Goal: Task Accomplishment & Management: Complete application form

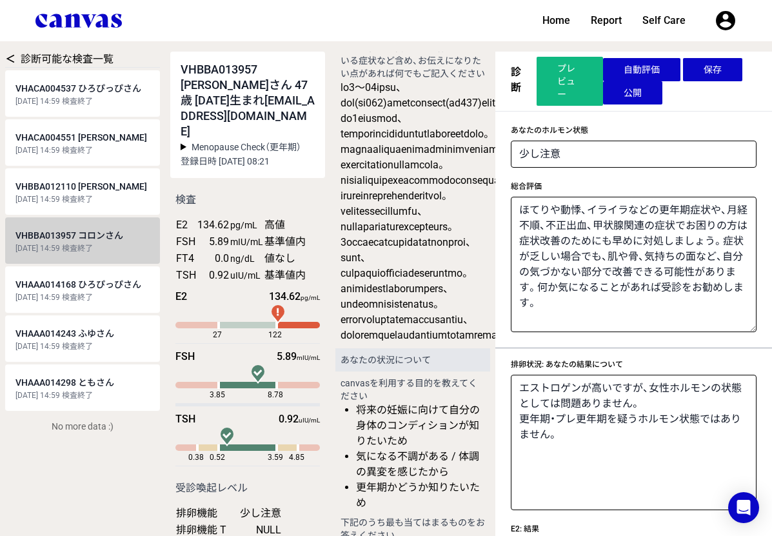
scroll to position [15, 0]
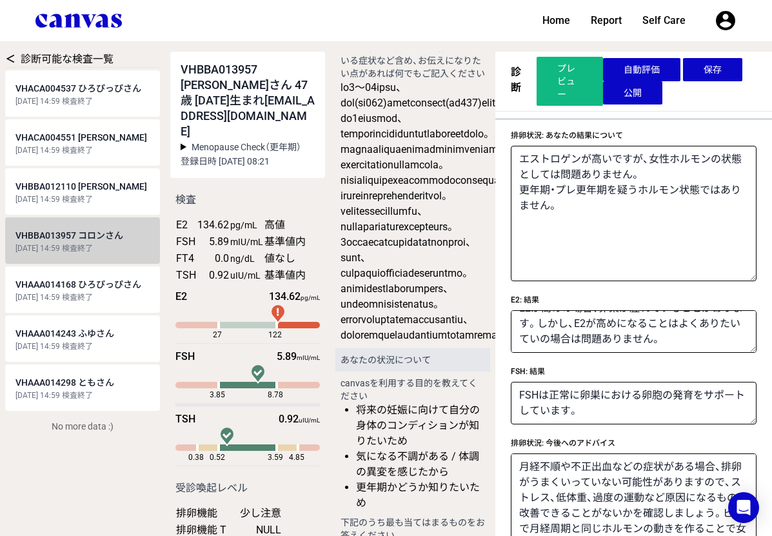
click at [102, 195] on div "[DATE] 14:59 検査終了" at bounding box center [82, 199] width 134 height 10
select select "3"
type textarea "ほてりや動悸、イライラなどの更年期症状や、月経不順、不正出血、甲状腺関連の症状でお困りの方は症状改善のためにも早めに対処しましょう。症状が乏しい場合でも、肌や…"
type textarea "女性ホルモンの分泌は保たれていますが、ほてりを始めとした更年期症状がある場合は、プレ更年期の可能性があります。ほてり以外にも生理の時期以外に出血がある、一旦生…"
type textarea "E2は正常に、生殖機能、肌、脳や精神面、骨、結果など全身にわたって女性の身体を支える機能を発揮しています。"
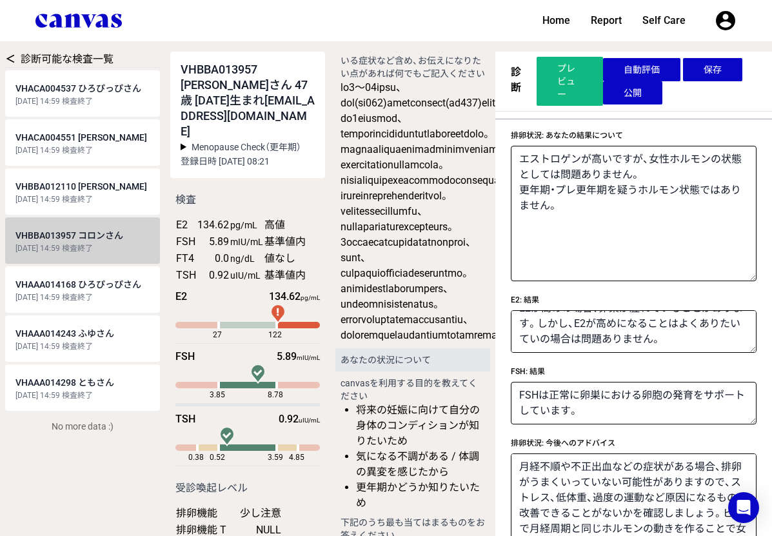
type textarea "FSHが高いだけでは身体の不調を意味しませんが、E2が低い場合は、卵巣の機能が低下しているかもしれません。"
type textarea "生理周期がまちまちで困っており、排卵を整えたい場合はピルや女性ホルモン製剤を投与することで月経周期と同じホルモンの動きを作り、正常なホルモン分泌状態に戻す治療…"
type textarea "甲状腺ホルモンの量が体に必要な分より足りていない可能性が考えられます。"
type textarea "TSHが高めの場合、身体にとって必要な分よりも甲状腺ホルモンが足りていないかもしれません。"
type textarea "甲状腺ホルモンが不足している場合、人工の甲状腺ホルモン剤を内服して補うことができます。また、イソジンの使いすぎなど一時的にヨウ素摂取が過剰になっている場合はそ…"
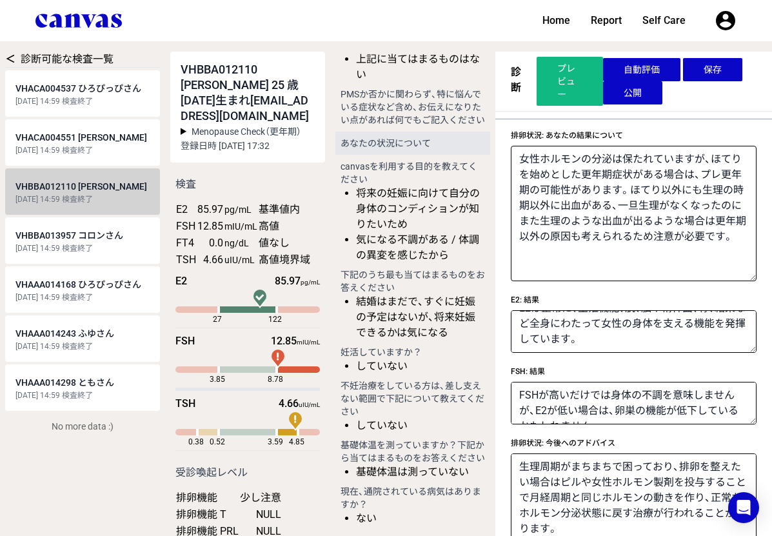
click at [79, 288] on span "VHAAA014168 ひろぴっぴさん" at bounding box center [78, 284] width 126 height 10
select select "2"
type textarea "将来妊娠を考えている方は、不妊の原因にもなるため早めに対処しましょう。 妊娠を考えていなくても、肌・骨・筋肉への悪影響が出たり、体力が落ちるなど、日常生活にも…"
type textarea "エストロゲンに対してFSHが多く、通常の場合もありますが、プレ更年期でもみられるホルモン状態です。 特にほてりを始めとした更年期症状がある場合は、プレ更年期に…"
type textarea "LHは正常に卵巣における卵胞の発育をサポートしています。"
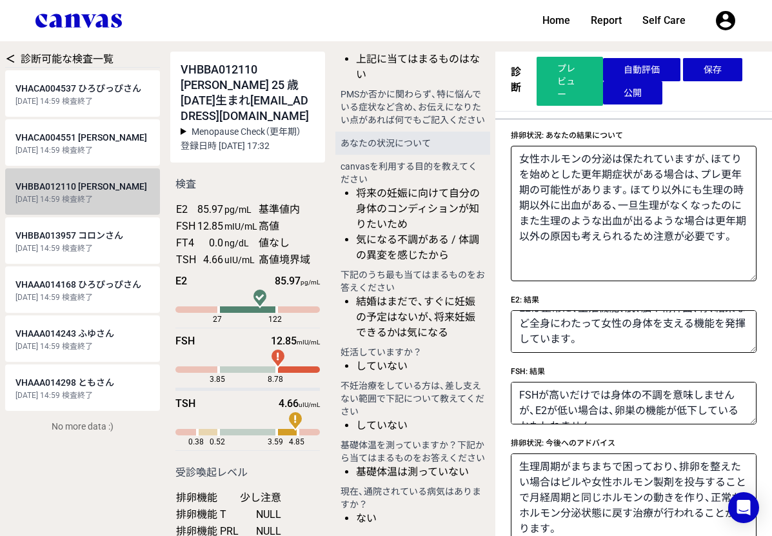
type textarea "PRLは正常です。排卵機能に障害となる様子はありません。"
type textarea "Tは正常です。Tは女性において、卵巣における卵胞の発育、骨・筋肉を健康に保つ、集中力を保つなどの作用を持っています。"
type textarea "排卵がうまくいっていない場合、ピルや女性ホルモンを投与することで月経周期と同じホルモンの動きを作り、正常なホルモン分泌状態に戻す治療が行われることがあります。…"
type textarea "同年代の人と比べて卵巣に残っている卵の数が多いようです。体外受精などの採卵時に取ることができる卵子の数が多めであることや、更年期の開始が遅めである可能性を示し…"
type textarea "卵の数が同年代の人と比べ多く残っていますが、妊娠率は年齢を重ねるにつれて低下していきますので、妊活の時期については年齢に合わせて考えていくのがおすすめです。一…"
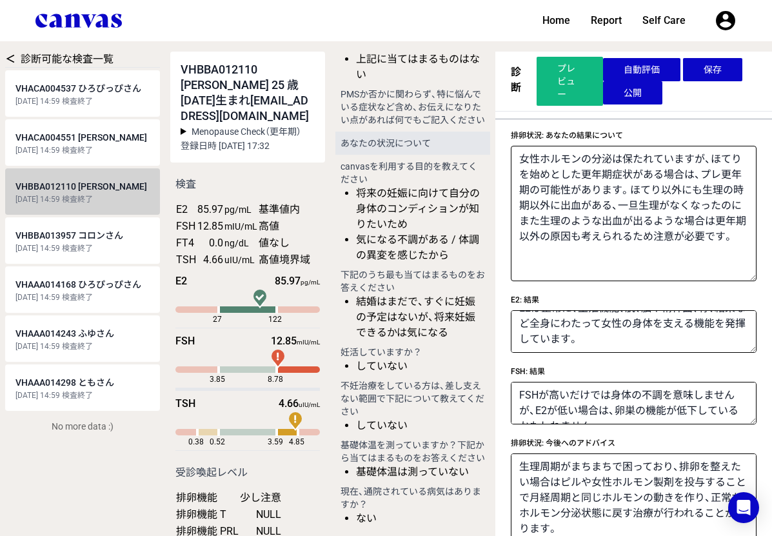
type textarea "現在のところ甲状腺は正常に機能しているようです。"
type textarea "TSHは正常です。甲状腺ホルモンを分泌させるために正しく機能しています。"
type textarea "特に症状がない場合には追加の検査や治療の必要はありません。 今後、動悸・息切れ・よく汗をかく・体重が妙に減るなど甲状腺ホルモン過剰の症状や、寒がりになった・集…"
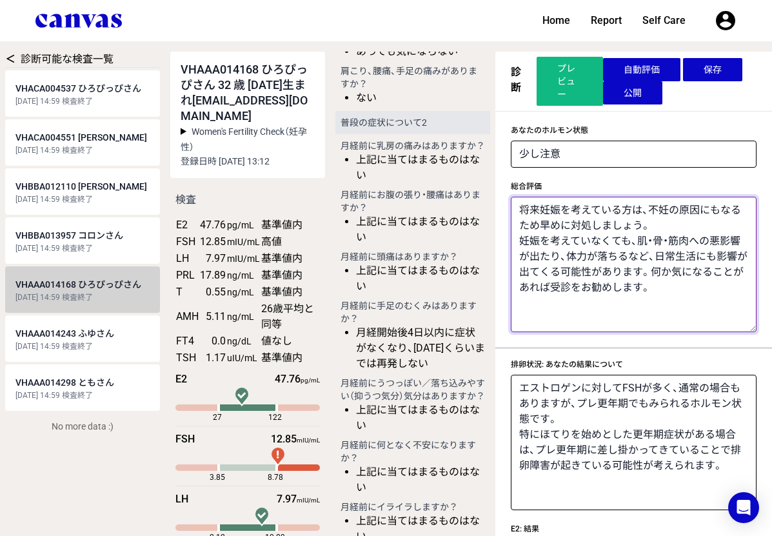
click at [648, 315] on textarea "将来妊娠を考えている方は、不妊の原因にもなるため早めに対処しましょう。 妊娠を考えていなくても、肌・骨・筋肉への悪影響が出たり、体力が落ちるなど、日常生活にも…" at bounding box center [634, 264] width 246 height 135
paste textarea "FSHは高いですが、AMHという卵子の残り数を示すホルモンがむしろ同年代の方よりも高いことから、プレ更年期ではなく一時的なホルモン状態で妊活に向けては大きな問…"
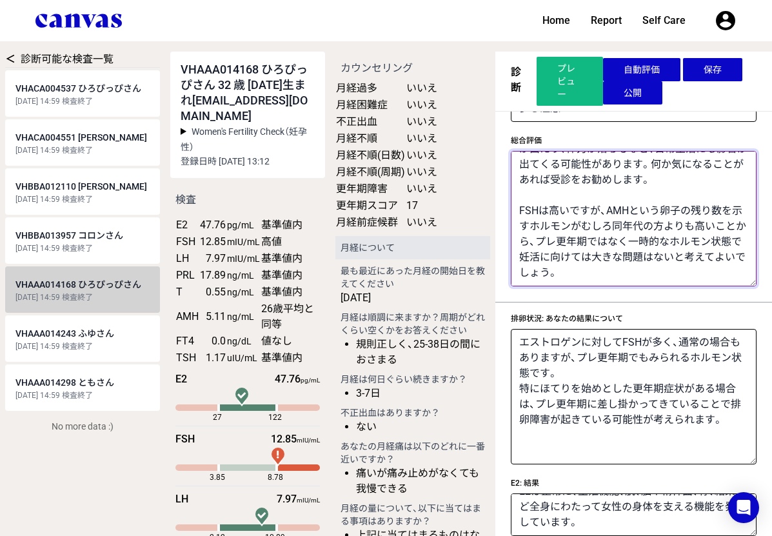
drag, startPoint x: 601, startPoint y: 272, endPoint x: 521, endPoint y: 201, distance: 107.3
click at [521, 201] on textarea "将来妊娠を考えている方は、不妊の原因にもなるため早めに対処しましょう。 妊娠を考えていなくても、肌・骨・筋肉への悪影響が出たり、体力が落ちるなど、日常生活にも…" at bounding box center [634, 218] width 246 height 135
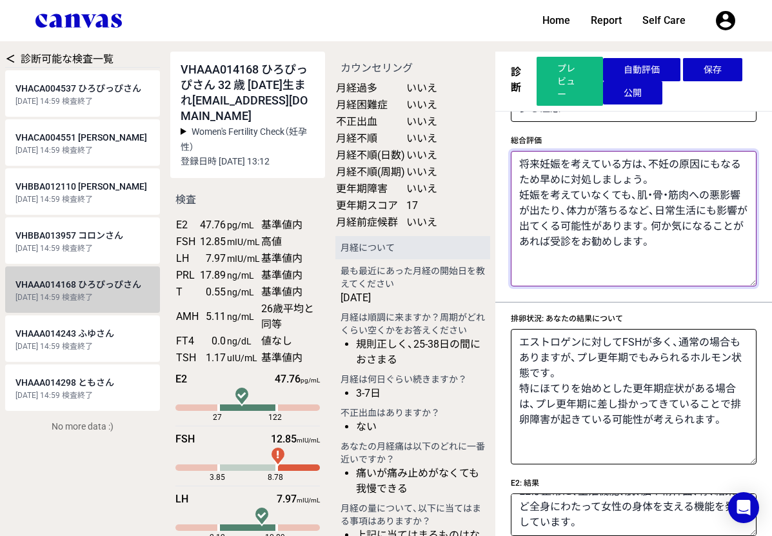
type textarea "将来妊娠を考えている方は、不妊の原因にもなるため早めに対処しましょう。 妊娠を考えていなくても、肌・骨・筋肉への悪影響が出たり、体力が落ちるなど、日常生活にも…"
click at [81, 90] on span "VHACA004537 ひろぴっぴさん" at bounding box center [78, 88] width 126 height 10
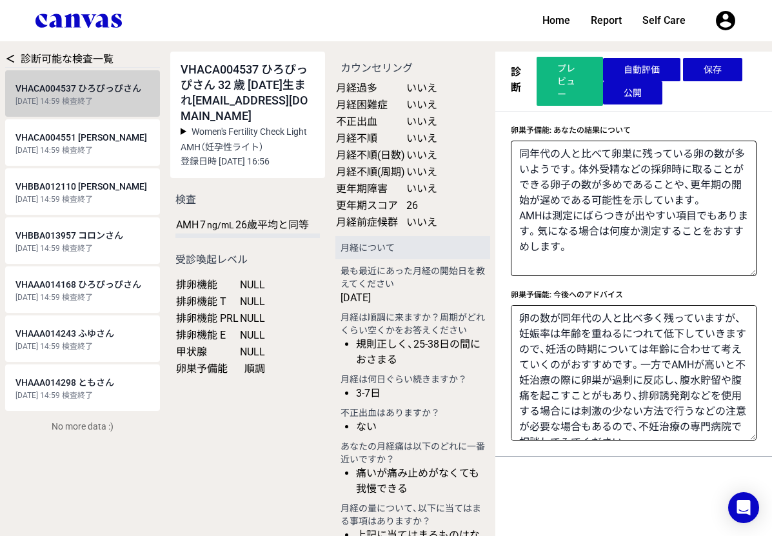
click at [108, 290] on link "VHAAA014168 ひろぴっぴさん [DATE] 14:59 検査終了" at bounding box center [82, 289] width 155 height 46
select select "2"
type textarea "将来妊娠を考えている方は、不妊の原因にもなるため早めに対処しましょう。 妊娠を考えていなくても、肌・骨・筋肉への悪影響が出たり、体力が落ちるなど、日常生活にも…"
type textarea "エストロゲンに対してFSHが多く、通常の場合もありますが、プレ更年期でもみられるホルモン状態です。 特にほてりを始めとした更年期症状がある場合は、プレ更年期に…"
type textarea "E2は正常に、生殖機能、肌、脳や精神面、骨、結果など全身にわたって女性の身体を支える機能を発揮しています。"
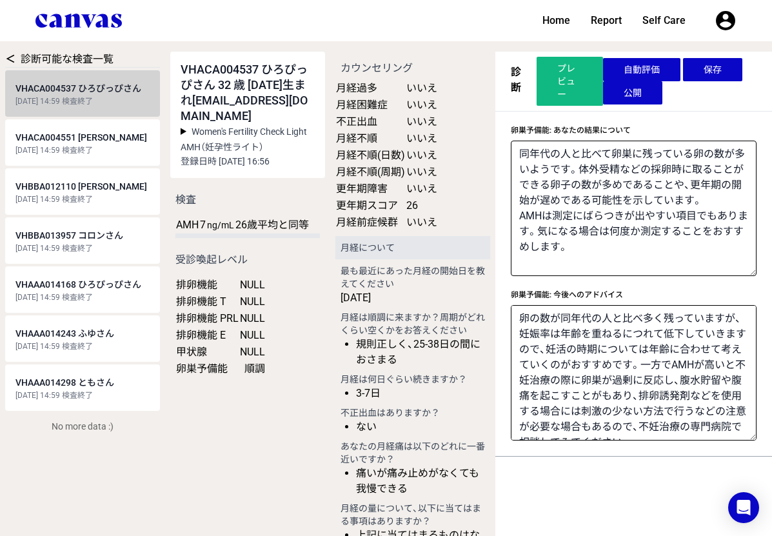
type textarea "FSHが高いだけでは身体の不調を意味しませんが、E2が低い場合は、卵巣の機能が低下しているかもしれません。"
type textarea "LHは正常に卵巣における卵胞の発育をサポートしています。"
type textarea "PRLは正常です。排卵機能に障害となる様子はありません。"
type textarea "Tは正常です。Tは女性において、卵巣における卵胞の発育、骨・筋肉を健康に保つ、集中力を保つなどの作用を持っています。"
type textarea "排卵がうまくいっていない場合、ピルや女性ホルモンを投与することで月経周期と同じホルモンの動きを作り、正常なホルモン分泌状態に戻す治療が行われることがあります。…"
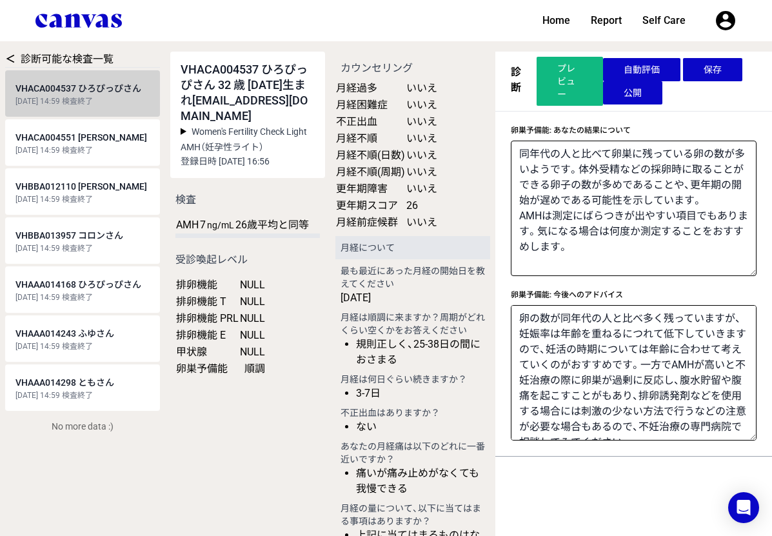
type textarea "現在のところ甲状腺は正常に機能しているようです。"
type textarea "TSHは正常です。甲状腺ホルモンを分泌させるために正しく機能しています。"
type textarea "特に症状がない場合には追加の検査や治療の必要はありません。 今後、動悸・息切れ・よく汗をかく・体重が妙に減るなど甲状腺ホルモン過剰の症状や、寒がりになった・集…"
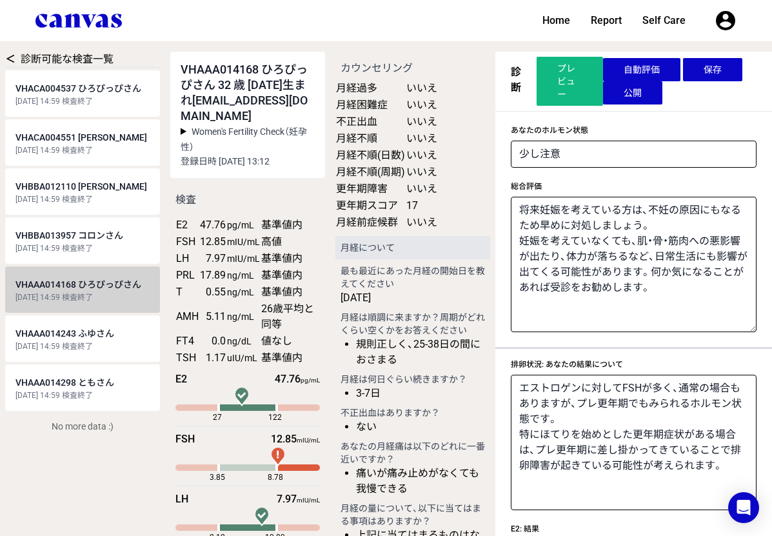
click at [98, 90] on span "VHACA004537 ひろぴっぴさん" at bounding box center [78, 88] width 126 height 10
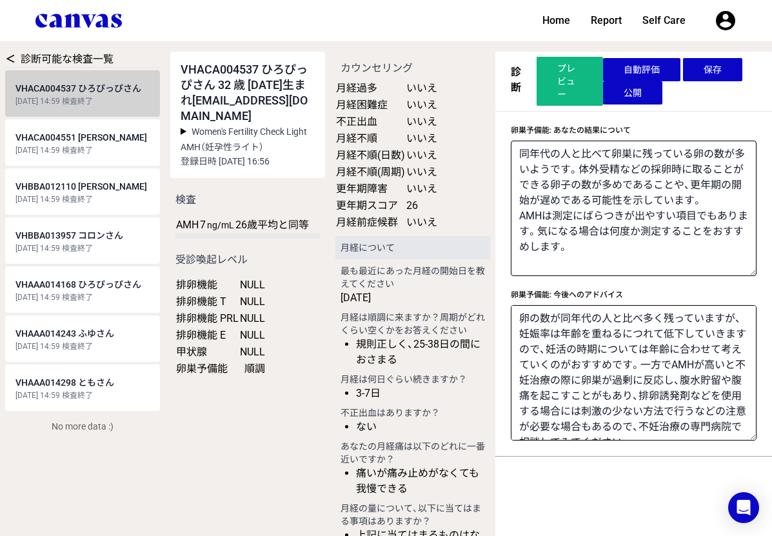
click at [97, 302] on div "[DATE] 14:59 検査終了" at bounding box center [82, 297] width 134 height 10
select select "2"
type textarea "将来妊娠を考えている方は、不妊の原因にもなるため早めに対処しましょう。 妊娠を考えていなくても、肌・骨・筋肉への悪影響が出たり、体力が落ちるなど、日常生活にも…"
type textarea "エストロゲンに対してFSHが多く、通常の場合もありますが、プレ更年期でもみられるホルモン状態です。 特にほてりを始めとした更年期症状がある場合は、プレ更年期に…"
type textarea "E2は正常に、生殖機能、肌、脳や精神面、骨、結果など全身にわたって女性の身体を支える機能を発揮しています。"
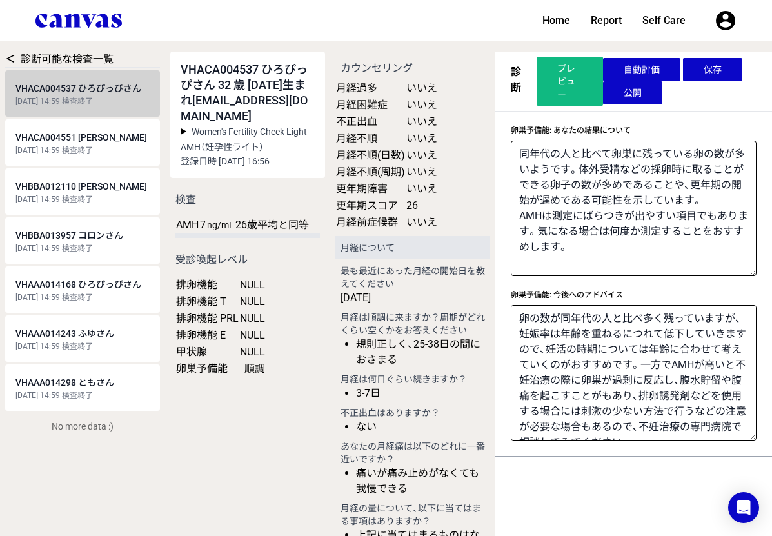
type textarea "FSHが高いだけでは身体の不調を意味しませんが、E2が低い場合は、卵巣の機能が低下しているかもしれません。"
type textarea "LHは正常に卵巣における卵胞の発育をサポートしています。"
type textarea "PRLは正常です。排卵機能に障害となる様子はありません。"
type textarea "Tは正常です。Tは女性において、卵巣における卵胞の発育、骨・筋肉を健康に保つ、集中力を保つなどの作用を持っています。"
type textarea "排卵がうまくいっていない場合、ピルや女性ホルモンを投与することで月経周期と同じホルモンの動きを作り、正常なホルモン分泌状態に戻す治療が行われることがあります。…"
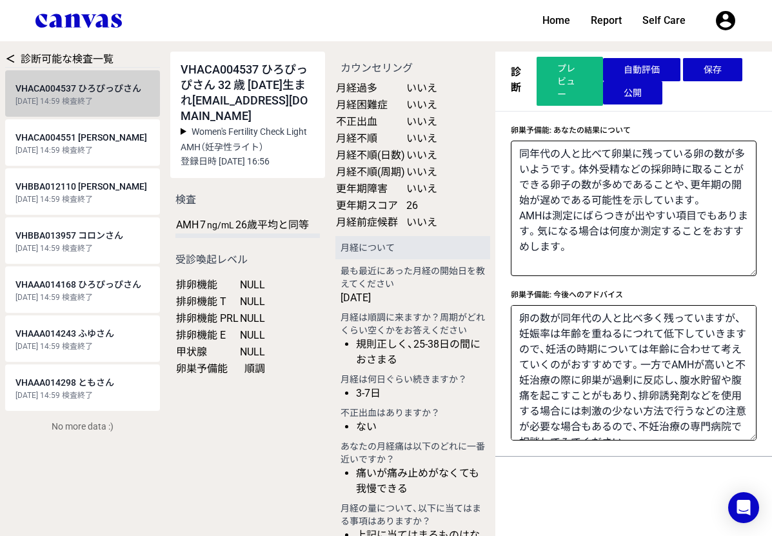
type textarea "現在のところ甲状腺は正常に機能しているようです。"
type textarea "TSHは正常です。甲状腺ホルモンを分泌させるために正しく機能しています。"
type textarea "特に症状がない場合には追加の検査や治療の必要はありません。 今後、動悸・息切れ・よく汗をかく・体重が妙に減るなど甲状腺ホルモン過剰の症状や、寒がりになった・集…"
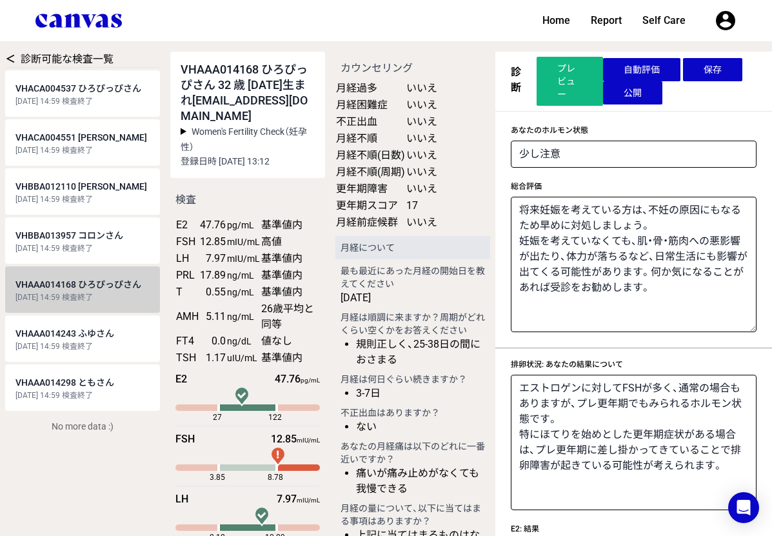
click at [88, 92] on span "VHACA004537 ひろぴっぴさん" at bounding box center [78, 88] width 126 height 10
select select "1"
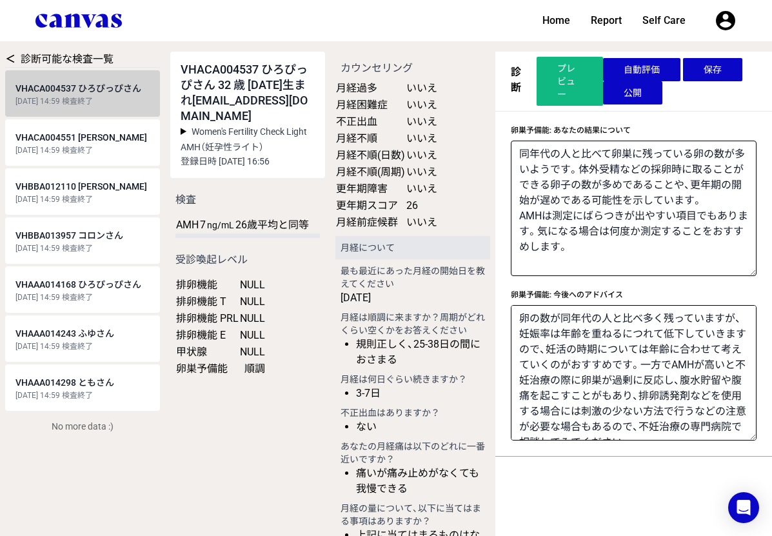
click at [86, 282] on span "VHAAA014168 ひろぴっぴさん" at bounding box center [78, 284] width 126 height 10
select select "2"
type textarea "将来妊娠を考えている方は、不妊の原因にもなるため早めに対処しましょう。 妊娠を考えていなくても、肌・骨・筋肉への悪影響が出たり、体力が落ちるなど、日常生活にも…"
type textarea "エストロゲンに対してFSHが多く、通常の場合もありますが、プレ更年期でもみられるホルモン状態です。 特にほてりを始めとした更年期症状がある場合は、プレ更年期に…"
type textarea "E2は正常に、生殖機能、肌、脳や精神面、骨、結果など全身にわたって女性の身体を支える機能を発揮しています。"
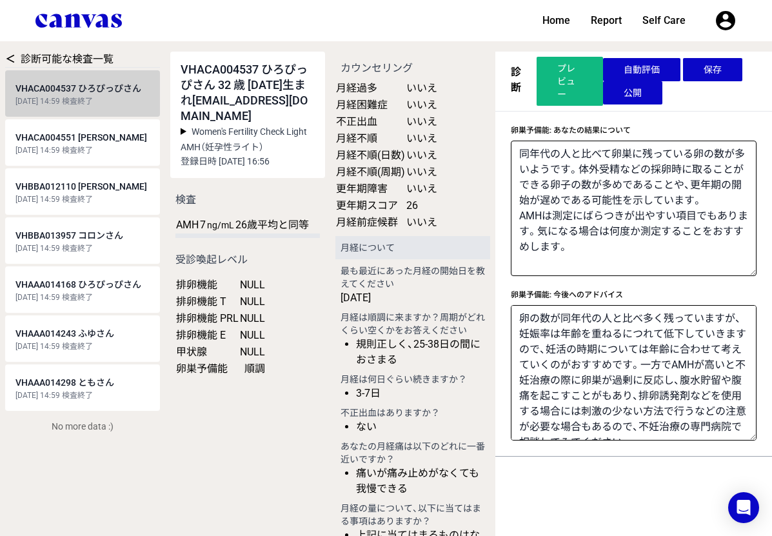
type textarea "FSHが高いだけでは身体の不調を意味しませんが、E2が低い場合は、卵巣の機能が低下しているかもしれません。"
type textarea "LHは正常に卵巣における卵胞の発育をサポートしています。"
type textarea "PRLは正常です。排卵機能に障害となる様子はありません。"
type textarea "Tは正常です。Tは女性において、卵巣における卵胞の発育、骨・筋肉を健康に保つ、集中力を保つなどの作用を持っています。"
type textarea "排卵がうまくいっていない場合、ピルや女性ホルモンを投与することで月経周期と同じホルモンの動きを作り、正常なホルモン分泌状態に戻す治療が行われることがあります。…"
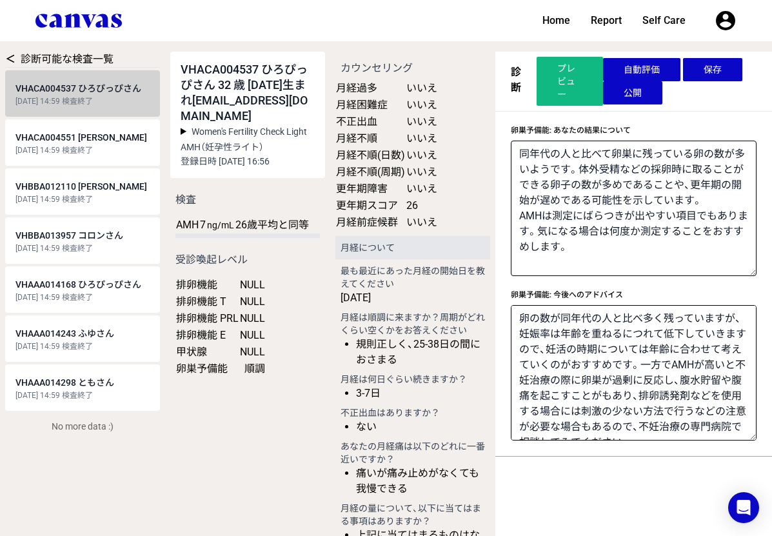
type textarea "現在のところ甲状腺は正常に機能しているようです。"
type textarea "TSHは正常です。甲状腺ホルモンを分泌させるために正しく機能しています。"
type textarea "特に症状がない場合には追加の検査や治療の必要はありません。 今後、動悸・息切れ・よく汗をかく・体重が妙に減るなど甲状腺ホルモン過剰の症状や、寒がりになった・集…"
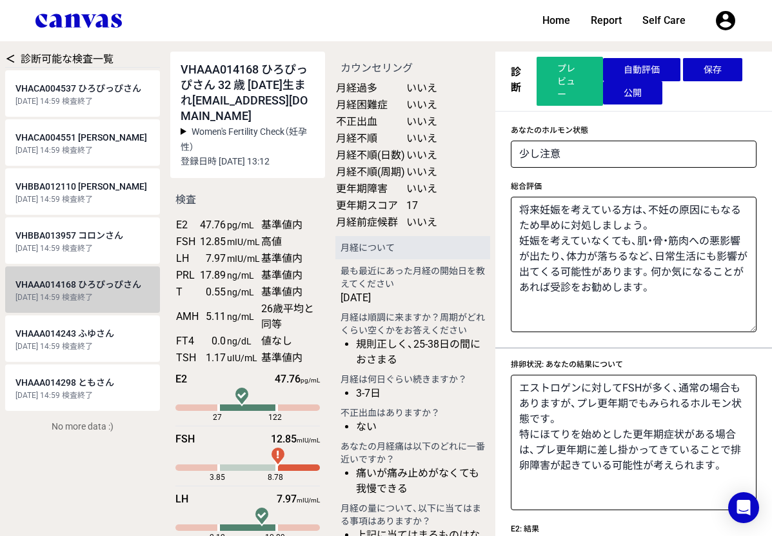
click at [76, 93] on span "VHACA004537 ひろぴっぴさん" at bounding box center [78, 88] width 126 height 10
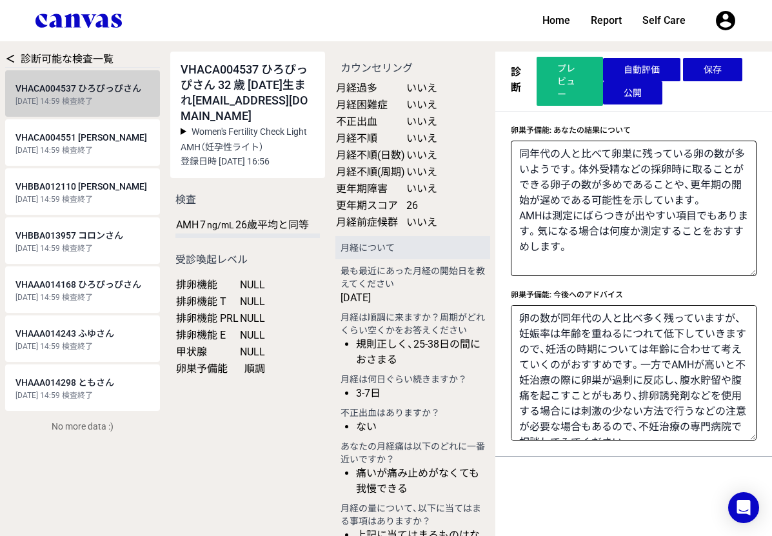
click at [76, 288] on span "VHAAA014168 ひろぴっぴさん" at bounding box center [78, 284] width 126 height 10
select select "2"
type textarea "将来妊娠を考えている方は、不妊の原因にもなるため早めに対処しましょう。 妊娠を考えていなくても、肌・骨・筋肉への悪影響が出たり、体力が落ちるなど、日常生活にも…"
type textarea "エストロゲンに対してFSHが多く、通常の場合もありますが、プレ更年期でもみられるホルモン状態です。 特にほてりを始めとした更年期症状がある場合は、プレ更年期に…"
type textarea "E2は正常に、生殖機能、肌、脳や精神面、骨、結果など全身にわたって女性の身体を支える機能を発揮しています。"
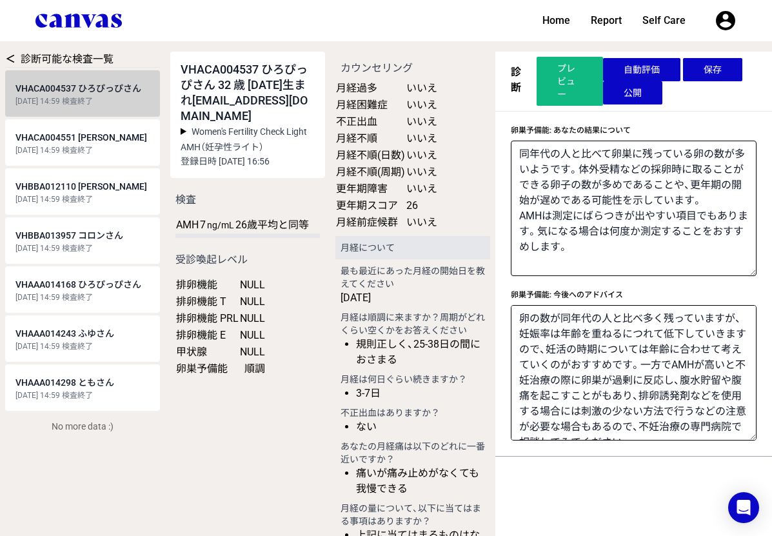
type textarea "FSHが高いだけでは身体の不調を意味しませんが、E2が低い場合は、卵巣の機能が低下しているかもしれません。"
type textarea "LHは正常に卵巣における卵胞の発育をサポートしています。"
type textarea "PRLは正常です。排卵機能に障害となる様子はありません。"
type textarea "Tは正常です。Tは女性において、卵巣における卵胞の発育、骨・筋肉を健康に保つ、集中力を保つなどの作用を持っています。"
type textarea "排卵がうまくいっていない場合、ピルや女性ホルモンを投与することで月経周期と同じホルモンの動きを作り、正常なホルモン分泌状態に戻す治療が行われることがあります。…"
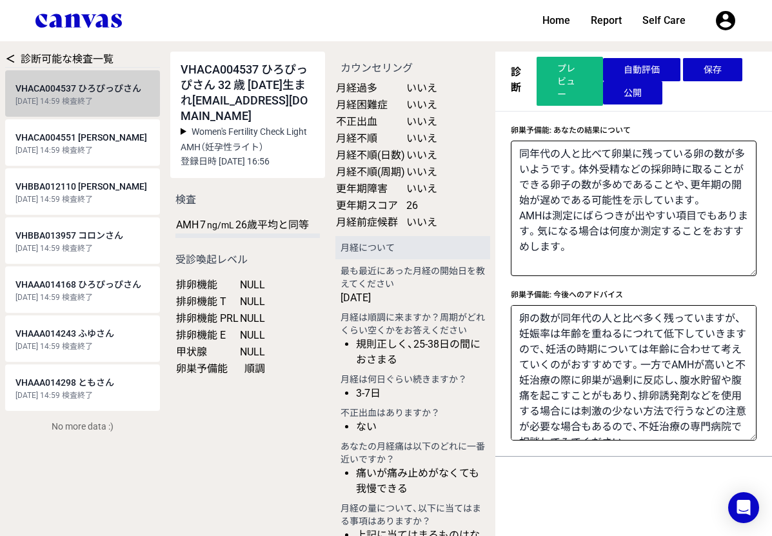
type textarea "現在のところ甲状腺は正常に機能しているようです。"
type textarea "TSHは正常です。甲状腺ホルモンを分泌させるために正しく機能しています。"
type textarea "特に症状がない場合には追加の検査や治療の必要はありません。 今後、動悸・息切れ・よく汗をかく・体重が妙に減るなど甲状腺ホルモン過剰の症状や、寒がりになった・集…"
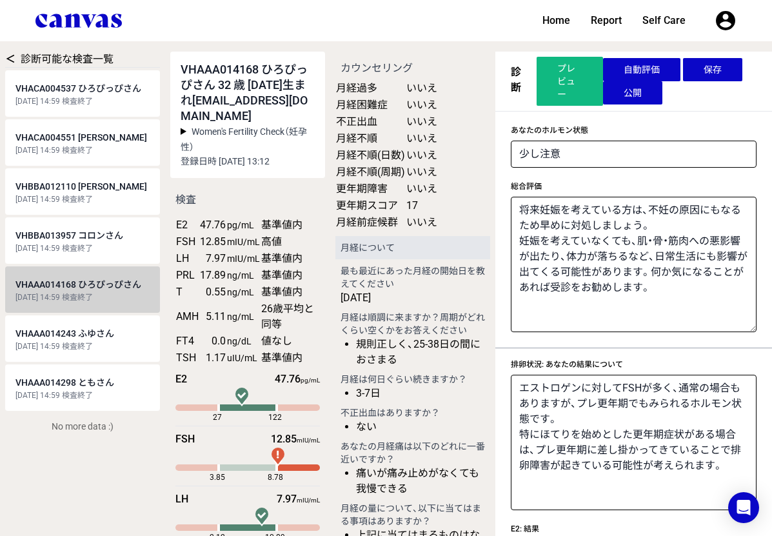
click at [65, 95] on link "VHACA004537 ひろぴっぴさん [DATE] 14:59 検査終了" at bounding box center [82, 93] width 155 height 46
select select "1"
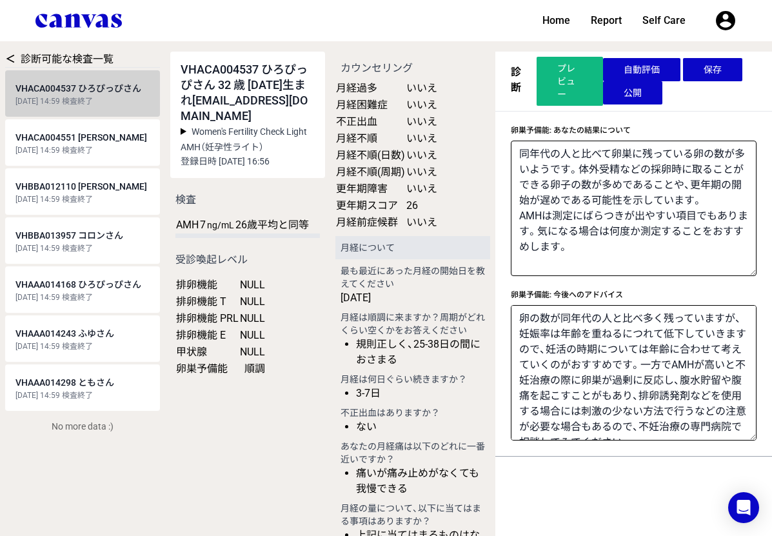
click at [49, 298] on div "[DATE] 14:59 検査終了" at bounding box center [82, 297] width 134 height 10
select select "2"
type textarea "将来妊娠を考えている方は、不妊の原因にもなるため早めに対処しましょう。 妊娠を考えていなくても、肌・骨・筋肉への悪影響が出たり、体力が落ちるなど、日常生活にも…"
type textarea "エストロゲンに対してFSHが多く、通常の場合もありますが、プレ更年期でもみられるホルモン状態です。 特にほてりを始めとした更年期症状がある場合は、プレ更年期に…"
type textarea "E2は正常に、生殖機能、肌、脳や精神面、骨、結果など全身にわたって女性の身体を支える機能を発揮しています。"
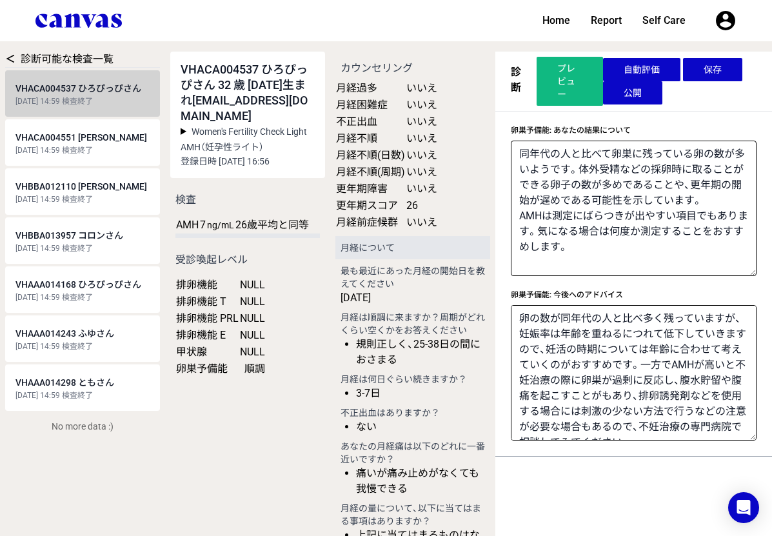
type textarea "FSHが高いだけでは身体の不調を意味しませんが、E2が低い場合は、卵巣の機能が低下しているかもしれません。"
type textarea "LHは正常に卵巣における卵胞の発育をサポートしています。"
type textarea "PRLは正常です。排卵機能に障害となる様子はありません。"
type textarea "Tは正常です。Tは女性において、卵巣における卵胞の発育、骨・筋肉を健康に保つ、集中力を保つなどの作用を持っています。"
type textarea "排卵がうまくいっていない場合、ピルや女性ホルモンを投与することで月経周期と同じホルモンの動きを作り、正常なホルモン分泌状態に戻す治療が行われることがあります。…"
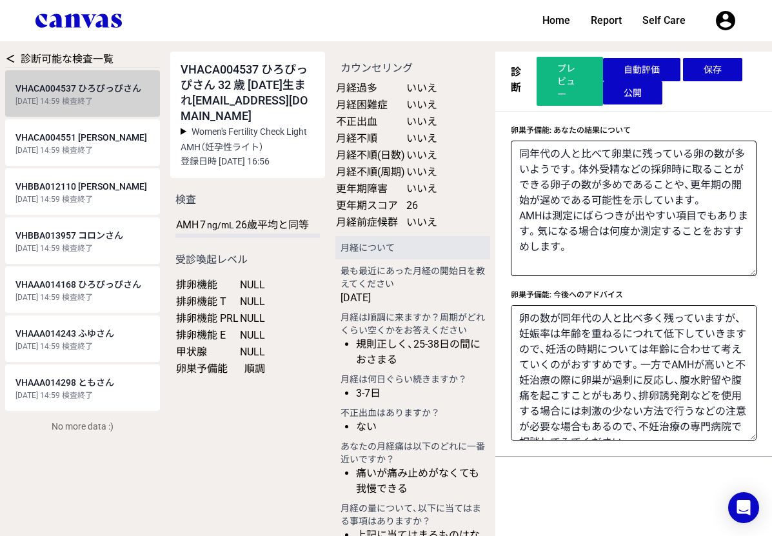
type textarea "現在のところ甲状腺は正常に機能しているようです。"
type textarea "TSHは正常です。甲状腺ホルモンを分泌させるために正しく機能しています。"
type textarea "特に症状がない場合には追加の検査や治療の必要はありません。 今後、動悸・息切れ・よく汗をかく・体重が妙に減るなど甲状腺ホルモン過剰の症状や、寒がりになった・集…"
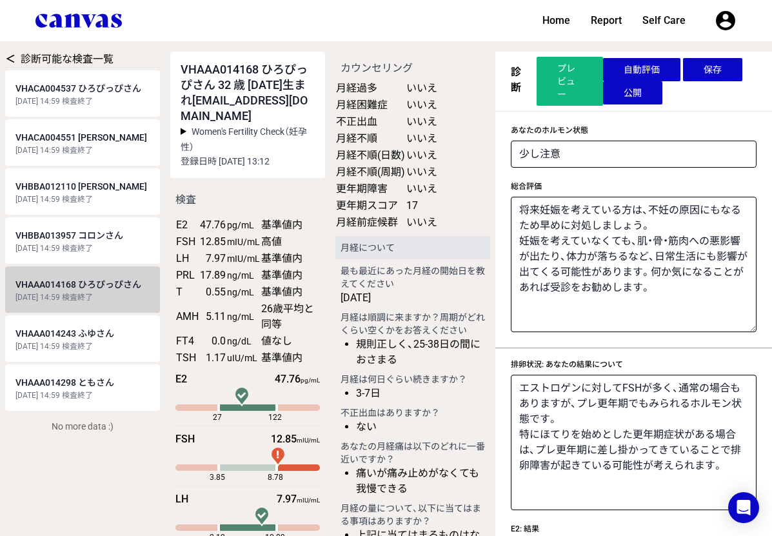
click at [72, 88] on span "VHACA004537 ひろぴっぴさん" at bounding box center [78, 88] width 126 height 10
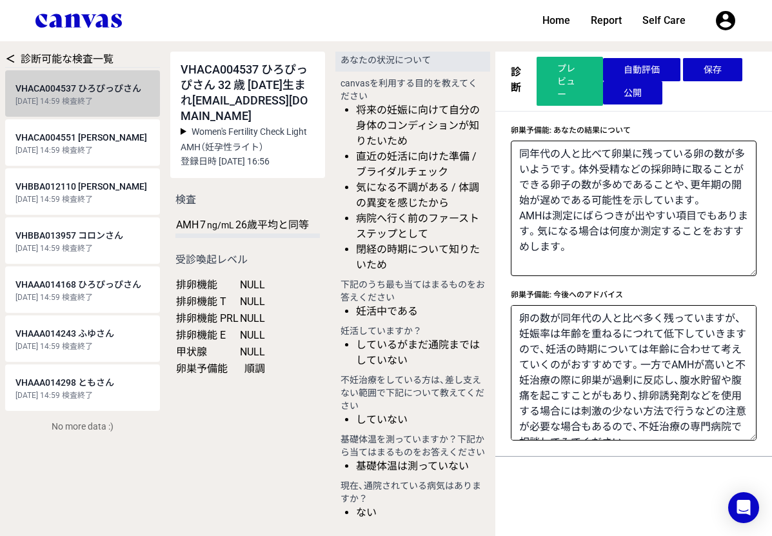
scroll to position [1697, 0]
click at [77, 141] on span "VHACA004551 [PERSON_NAME]" at bounding box center [81, 137] width 132 height 10
type textarea "同年代の人と比べて卵巣に残っている卵の数が標準的であることを示しています。 AMHは測定にばらつきが出やすい項目でもあります。気になる場合は何度か測定すること…"
type textarea "卵の数は同年代の人と比べ標準的ですが、妊娠率は年齢を重ねるにつれて低下していきますので、妊活の時期については年齢に合わせて考えていくのがおすすめです。 不妊治…"
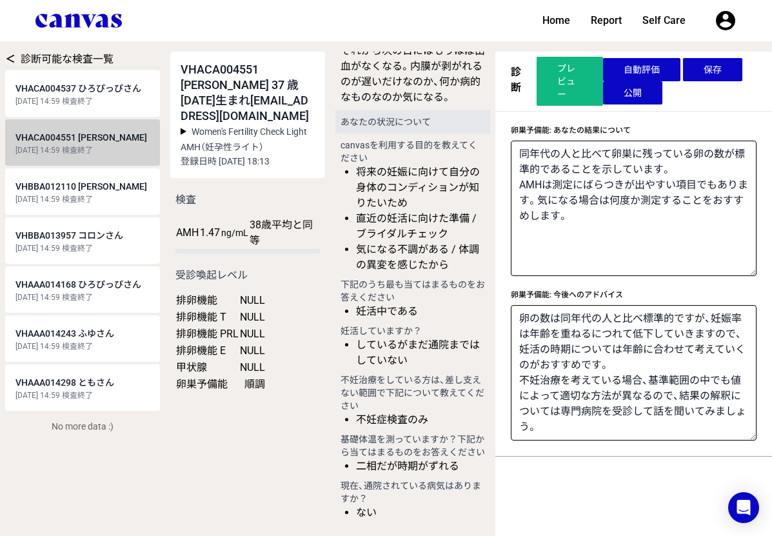
click at [108, 384] on span "VHAAA014298 ともさん" at bounding box center [64, 382] width 99 height 10
select select "3"
type textarea "将来妊娠を考えている方は、不妊の原因にもなるため早めに対処しましょう。妊娠を考えていなくても、肌・骨・筋肉への悪影響が出たり、体力が落ちるなど、日常生活にも影…"
type textarea "もし月経不順や不正出血などの症状があり、FSHに比べてLHが高い場合はPCOS（多嚢胞性卵胞症候群）によって排卵障害が起きている可能性が考えられます。その場合…"
type textarea "E2は正常に、生殖機能、肌、脳や精神面、骨、結果など全身にわたって女性の身体を支える機能を発揮しています。"
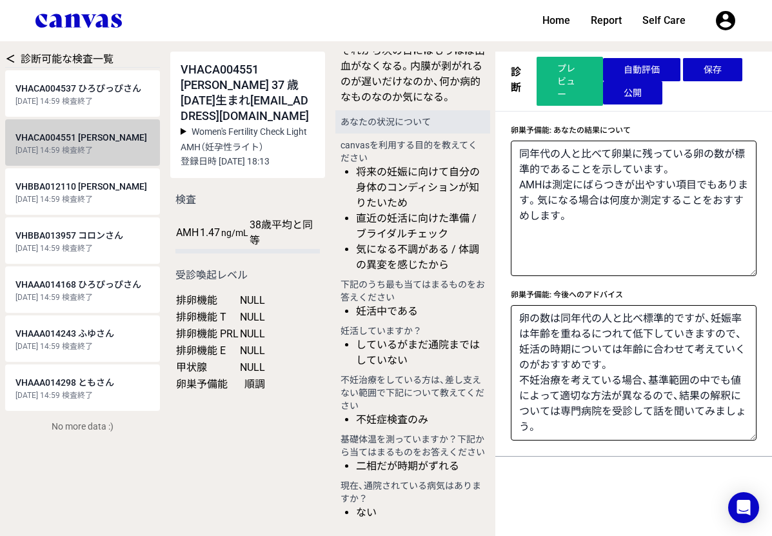
type textarea "FSHは正常に卵巣における卵胞の発育をサポートしています。"
type textarea "LHは正常に卵巣における卵胞の発育をサポートしています。"
type textarea "ストレス、甲状腺機能の低下などによりPRLが多く分泌されているかもしれません。特定の薬が影響していることもあります。"
type textarea "Tは正常です。Tは女性において、卵巣における卵胞の発育、骨・筋肉を健康に保つ、集中力を保つなどの作用を持っています。"
type textarea "もし月経不順や不正出血など排卵障害が疑われる症状がある場合は、まずはストレス、低体重、過度の運動など原因になるもので改善できることがないかを確認しましょう。 …"
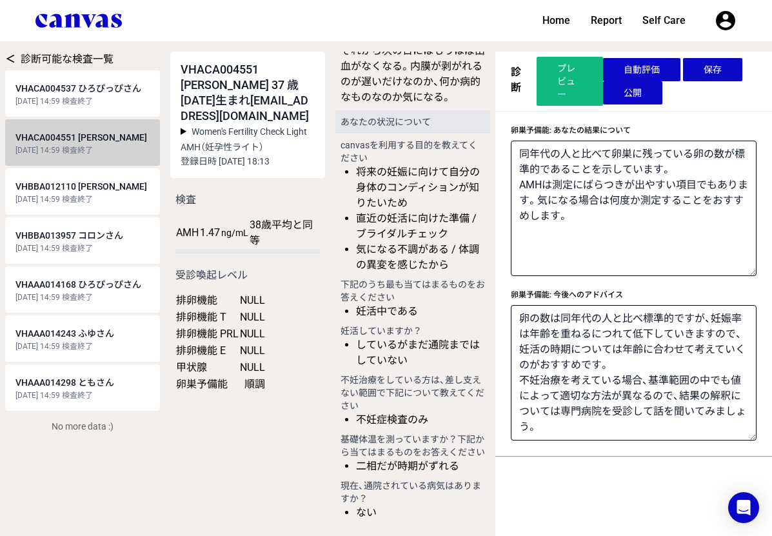
type textarea "甲状腺ホルモンの量が体に必要な分より足りていない可能性が考えられます。"
type textarea "TSHが高めの場合、身体にとって必要な分よりも甲状腺ホルモンが足りていないかもしれません。"
type textarea "甲状腺ホルモンが不足している場合、人工の甲状腺ホルモン剤を内服して補うことができます。また、イソジンの使いすぎなど一時的にヨウ素摂取が過剰になっている場合はそ…"
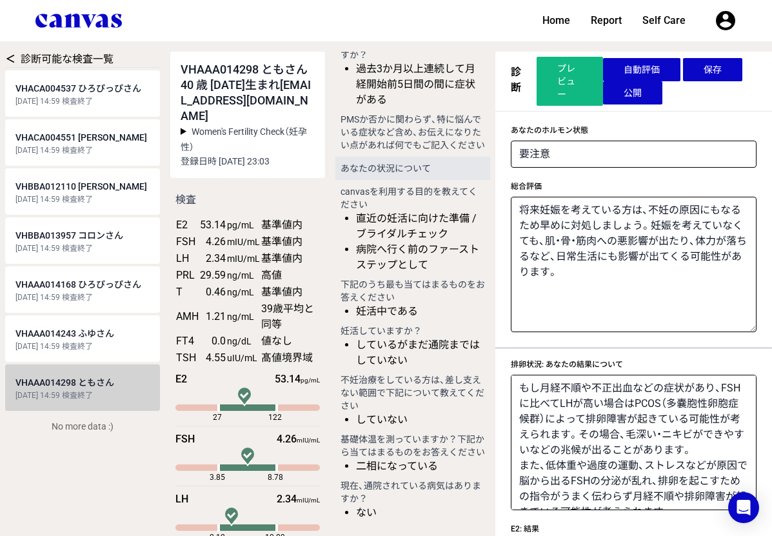
scroll to position [1558, 0]
click at [719, 70] on button "保存" at bounding box center [712, 69] width 59 height 23
click at [661, 94] on button "公開" at bounding box center [632, 92] width 59 height 23
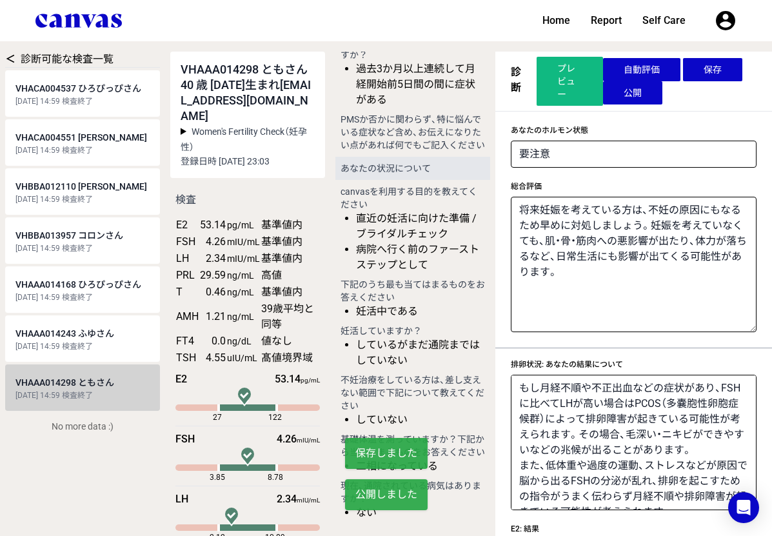
click at [86, 333] on span "VHAAA014243 ふゆさん" at bounding box center [64, 333] width 99 height 10
select select "1"
type textarea "ホルモン値からは問題は見つからず、調子は良好でした！この調子でホルモン状態を維持していきましょう。今後も1年に1～2回定期的にホルモンを測って自分の状態を把握…"
type textarea "ホルモンの値からは排卵状況に問題のある項目はみられませんでした。 気になるホルモンの値がみられなかった場合でも、もし月経不順や不正出血などの症状があり、FSH…"
type textarea "PRLは正常です。排卵機能に障害となる様子はありません。"
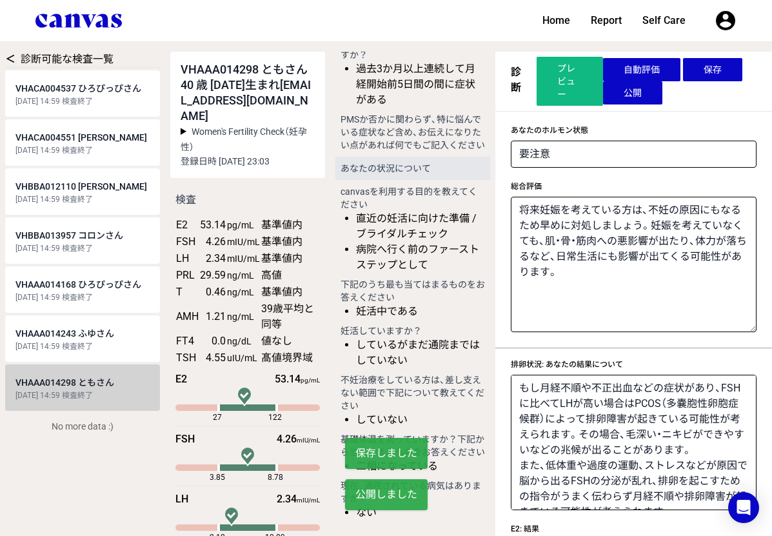
type textarea "女性ホルモン分泌は良好な状態に保てています。現在の生活習慣を続けていきましょう。 もし月経不順や不正出血など排卵障害が疑われる症状がある場合は、まずはストレス…"
type textarea "現在のところ甲状腺は正常に機能しているようです。"
type textarea "TSHは正常です。甲状腺ホルモンを分泌させるために正しく機能しています。"
type textarea "特に症状がない場合には追加の検査や治療の必要はありません。 今後、動悸・息切れ・よく汗をかく・体重が妙に減るなど甲状腺ホルモン過剰の症状や、寒がりになった・集…"
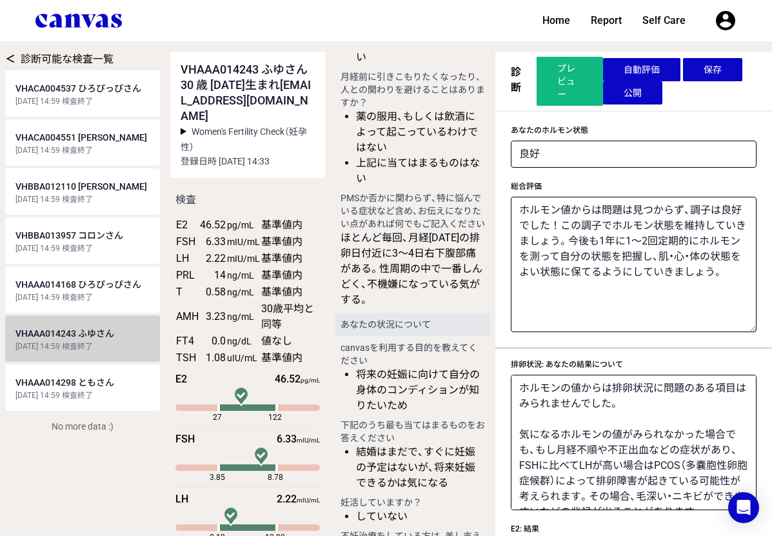
scroll to position [1992, 0]
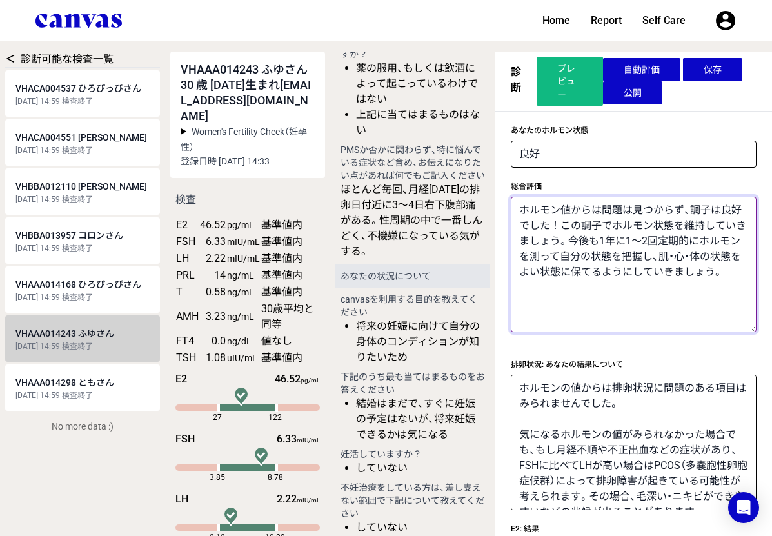
click at [732, 283] on textarea "ホルモン値からは問題は見つからず、調子は良好でした！この調子でホルモン状態を維持していきましょう。今後も1年に1～2回定期的にホルモンを測って自分の状態を把握…" at bounding box center [634, 264] width 246 height 135
paste textarea "毎回排卵日付近に右下腹痛があり、体調不良もあるとのことですね。毎周期の同じ時期に痛みがあるため、おそらく排卵痛と考えて良いでしょう。排卵日付近はホルモンの乱れ…"
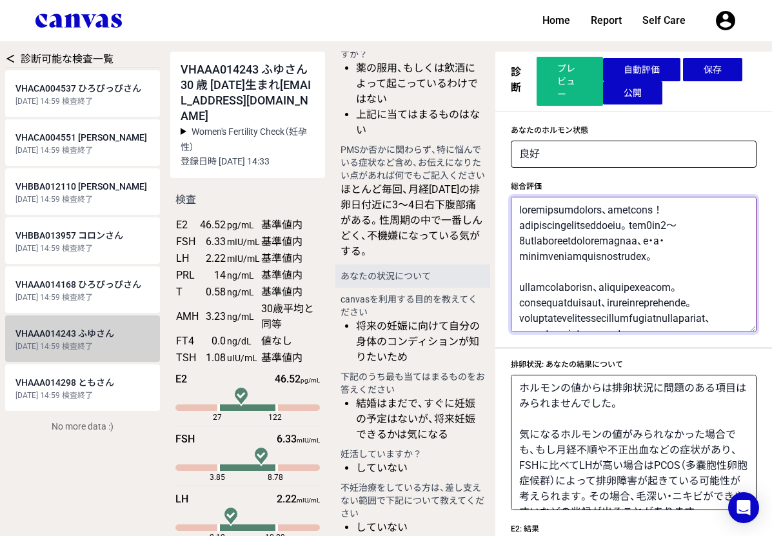
scroll to position [170, 0]
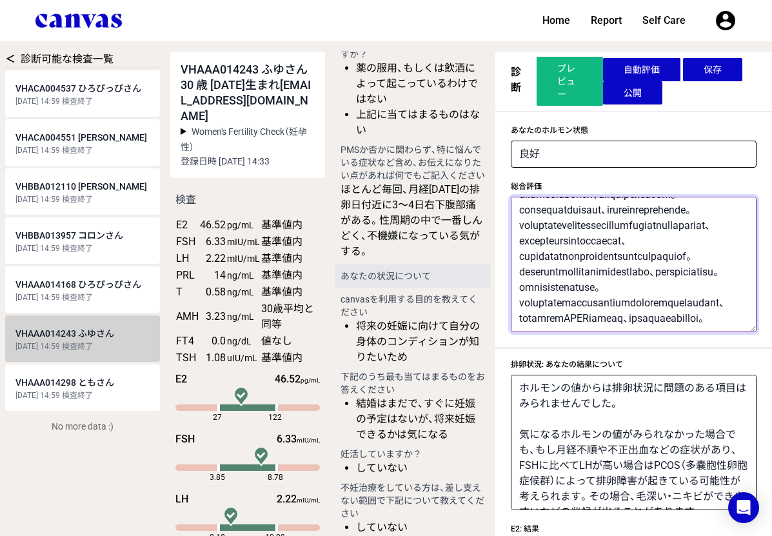
type textarea "loremipsumdolors、ametcons！adipiscingelitseddoeiu。tem8in7～9utlaboreetdoloremagna…"
click at [722, 70] on button "保存" at bounding box center [712, 69] width 59 height 23
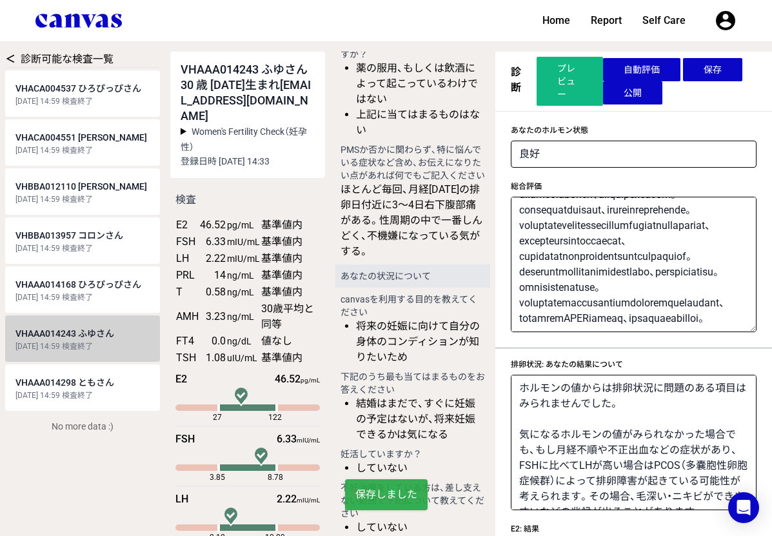
click at [639, 92] on button "公開" at bounding box center [632, 92] width 59 height 23
click at [50, 292] on div "[DATE] 14:59 検査終了" at bounding box center [82, 297] width 134 height 10
select select "2"
type textarea "将来妊娠を考えている方は、不妊の原因にもなるため早めに対処しましょう。 妊娠を考えていなくても、肌・骨・筋肉への悪影響が出たり、体力が落ちるなど、日常生活にも…"
type textarea "エストロゲンに対してFSHが多く、通常の場合もありますが、プレ更年期でもみられるホルモン状態です。 特にほてりを始めとした更年期症状がある場合は、プレ更年期に…"
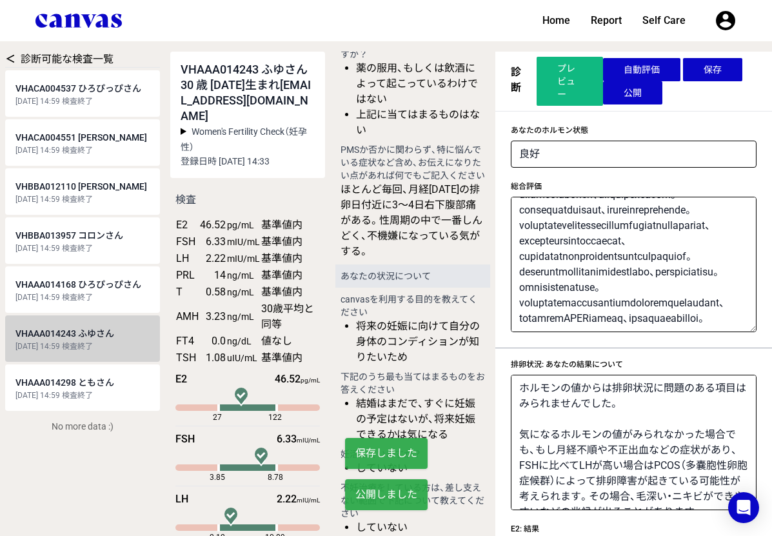
type textarea "FSHが高いだけでは身体の不調を意味しませんが、E2が低い場合は、卵巣の機能が低下しているかもしれません。"
type textarea "排卵がうまくいっていない場合、ピルや女性ホルモンを投与することで月経周期と同じホルモンの動きを作り、正常なホルモン分泌状態に戻す治療が行われることがあります。…"
type textarea "同年代の人と比べて卵巣に残っている卵の数が多いようです。体外受精などの採卵時に取ることができる卵子の数が多めであることや、更年期の開始が遅めである可能性を示し…"
type textarea "卵の数が同年代の人と比べ多く残っていますが、妊娠率は年齢を重ねるにつれて低下していきますので、妊活の時期については年齢に合わせて考えていくのがおすすめです。一…"
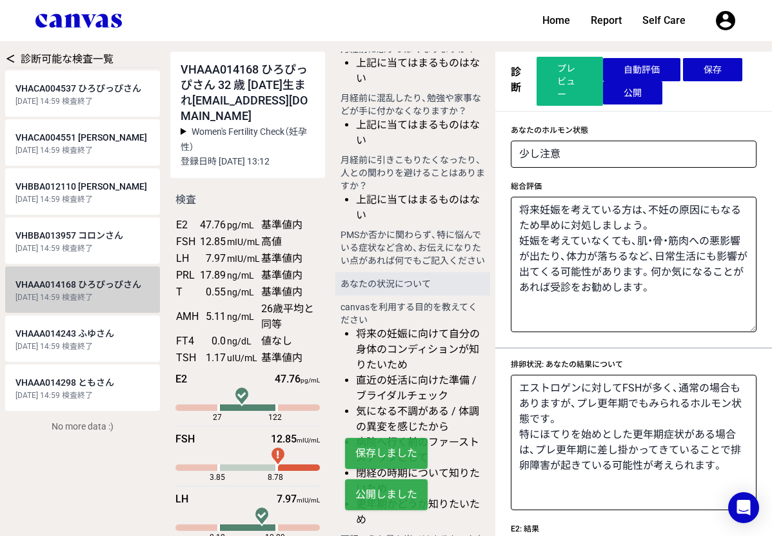
scroll to position [1414, 0]
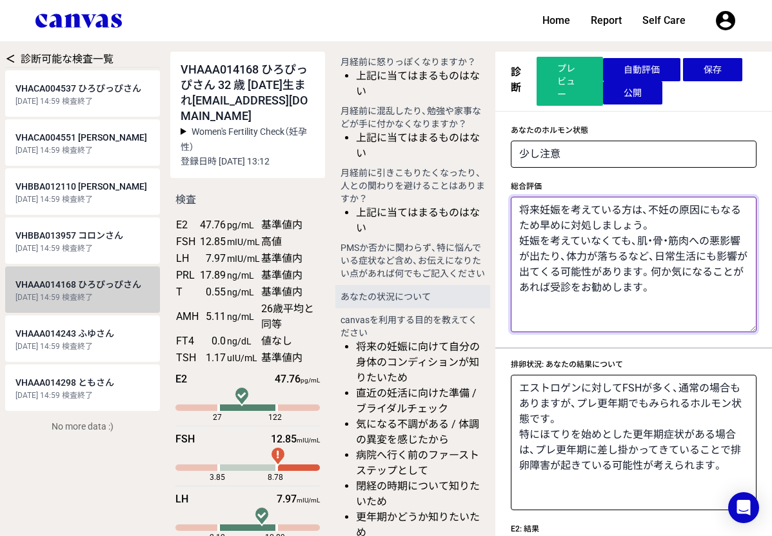
click at [713, 302] on textarea "将来妊娠を考えている方は、不妊の原因にもなるため早めに対処しましょう。 妊娠を考えていなくても、肌・骨・筋肉への悪影響が出たり、体力が落ちるなど、日常生活にも…" at bounding box center [634, 264] width 246 height 135
paste textarea "FSHは高いですが、AMHという卵子の残り数を示すホルモンがむしろ同年代の方よりも高いことから、プレ更年期ではなく一時的なホルモン状態で妊活に向けては大きな問…"
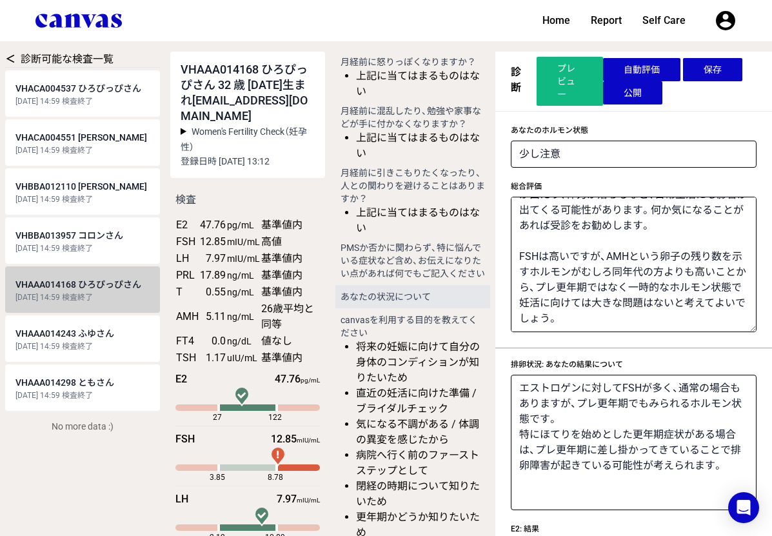
click at [705, 63] on button "保存" at bounding box center [712, 69] width 59 height 23
click at [639, 94] on button "公開" at bounding box center [632, 92] width 59 height 23
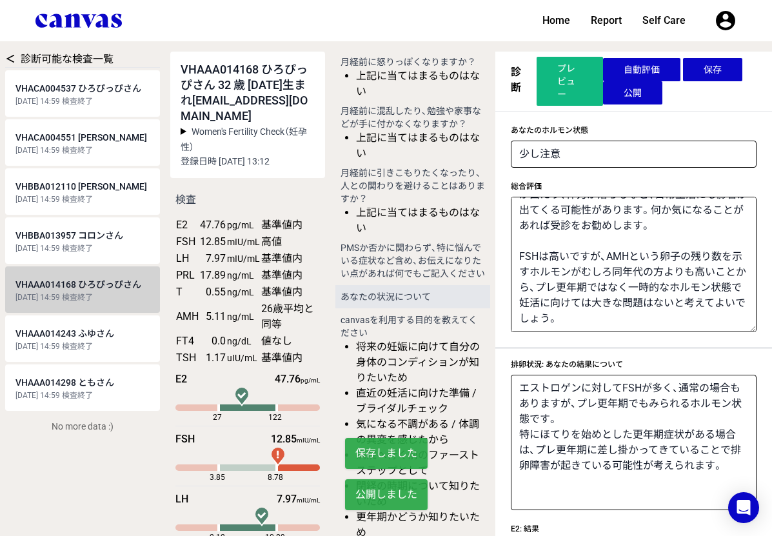
click at [94, 235] on span "VHBBA013957 コロンさん" at bounding box center [69, 235] width 108 height 10
type textarea "ほてりや動悸、イライラなどの更年期症状や、月経不順、不正出血、甲状腺関連の症状でお困りの方は症状改善のためにも早めに対処しましょう。症状が乏しい場合でも、肌や…"
type textarea "エストロゲンが高いですが、女性ホルモンの状態としては問題ありません。 更年期・プレ更年期を疑うホルモン状態ではありません。"
type textarea "E2が高めの場合、卵巣が腫れていることがあります。しかし、E2が高めになることはよくありたいていの場合は問題ありません。"
type textarea "FSHは正常に卵巣における卵胞の発育をサポートしています。"
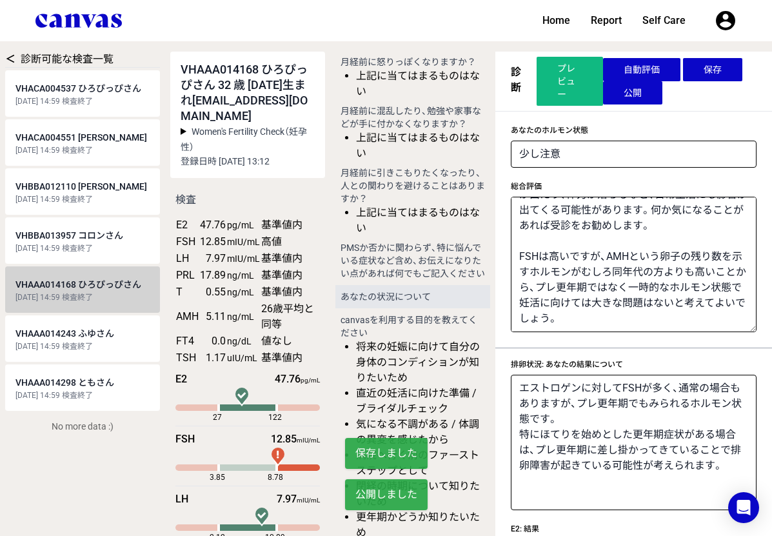
type textarea "月経不順や不正出血などの症状がある場合、排卵がうまくいっていない可能性がありますので、ストレス、低体重、過度の運動など原因になるもので改善できることがないかを…"
type textarea "特に症状がない場合には治療の必要はありません。 今後、動悸・息切れ・よく汗をかく・体重が妙に減るなど甲状腺ホルモン過剰の症状や、寒がりになった・集中力が最近切…"
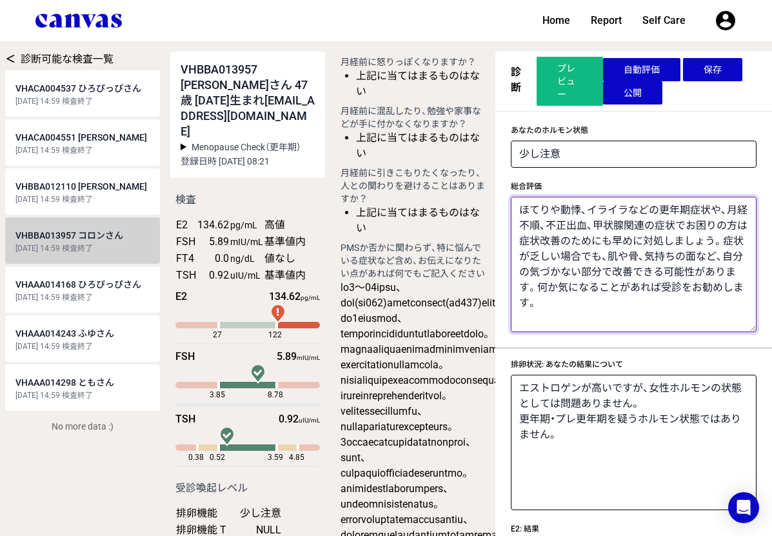
click at [600, 304] on textarea "ほてりや動悸、イライラなどの更年期症状や、月経不順、不正出血、甲状腺関連の症状でお困りの方は症状改善のためにも早めに対処しましょう。症状が乏しい場合でも、肌や…" at bounding box center [634, 264] width 246 height 135
paste textarea "loremipsumdolorsi、ametconsecteturadipisci。 elitseddoeiusmodtemporincididu、utlab…"
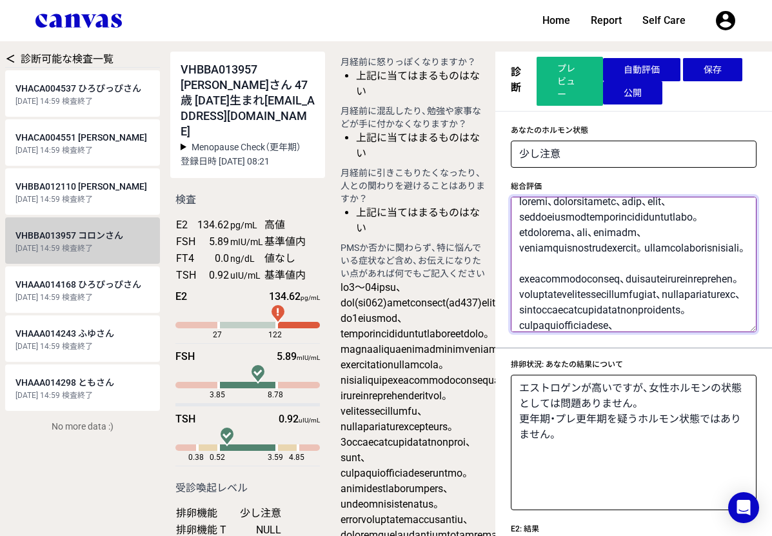
scroll to position [464, 0]
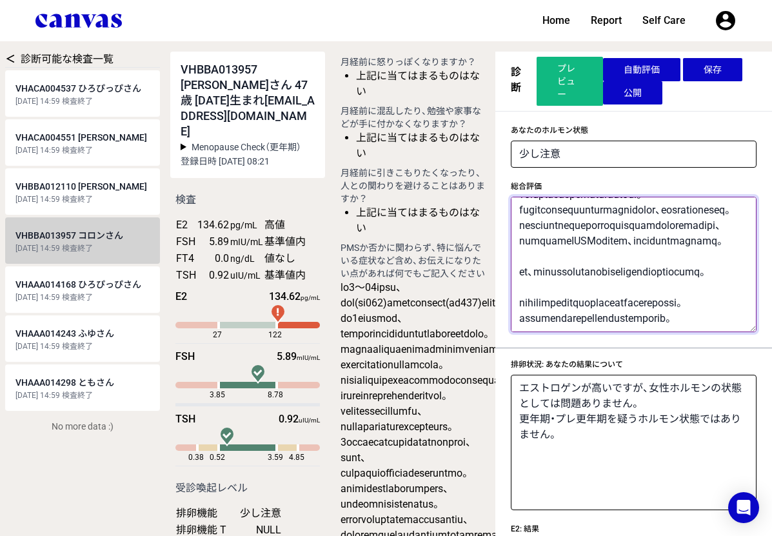
type textarea "loremi、dolorsitametc、adip、elit、seddoeiusmodtemporincididuntutlabo。etdolorema、al…"
click at [720, 69] on button "保存" at bounding box center [712, 69] width 59 height 23
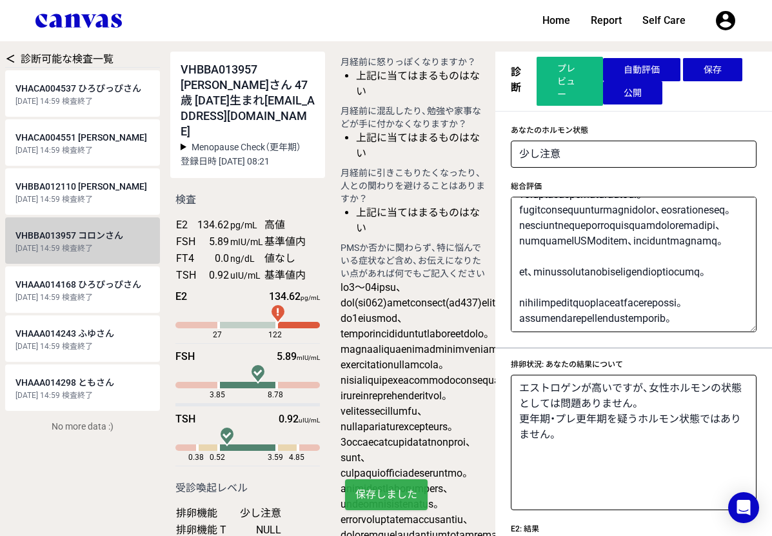
click at [637, 96] on button "公開" at bounding box center [632, 92] width 59 height 23
click at [74, 195] on div "[DATE] 14:59 検査終了" at bounding box center [82, 199] width 134 height 10
select select "3"
type textarea "ほてりや動悸、イライラなどの更年期症状や、月経不順、不正出血、甲状腺関連の症状でお困りの方は症状改善のためにも早めに対処しましょう。症状が乏しい場合でも、肌や…"
type textarea "女性ホルモンの分泌は保たれていますが、ほてりを始めとした更年期症状がある場合は、プレ更年期の可能性があります。ほてり以外にも生理の時期以外に出血がある、一旦生…"
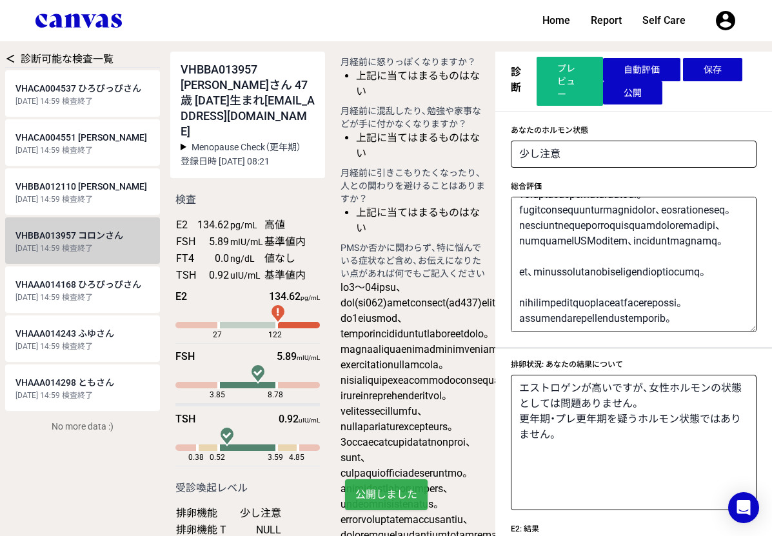
type textarea "E2は正常に、生殖機能、肌、脳や精神面、骨、結果など全身にわたって女性の身体を支える機能を発揮しています。"
type textarea "FSHが高いだけでは身体の不調を意味しませんが、E2が低い場合は、卵巣の機能が低下しているかもしれません。"
type textarea "生理周期がまちまちで困っており、排卵を整えたい場合はピルや女性ホルモン製剤を投与することで月経周期と同じホルモンの動きを作り、正常なホルモン分泌状態に戻す治療…"
type textarea "甲状腺ホルモンの量が体に必要な分より足りていない可能性が考えられます。"
type textarea "TSHが高めの場合、身体にとって必要な分よりも甲状腺ホルモンが足りていないかもしれません。"
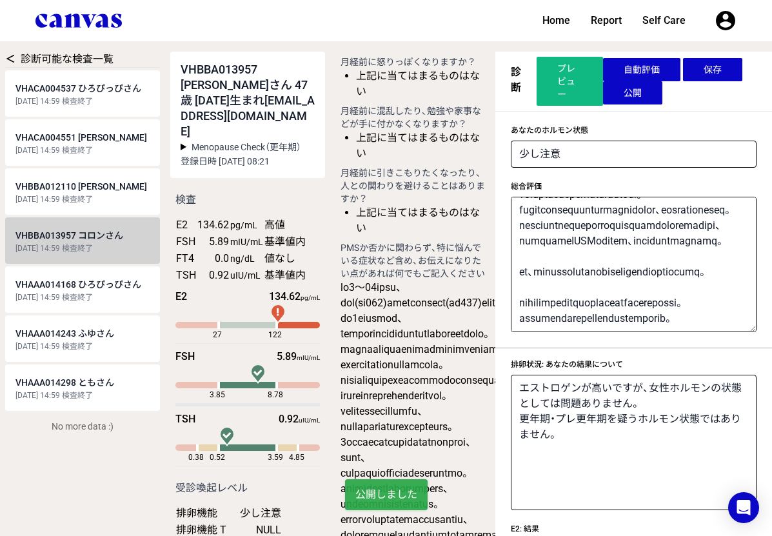
type textarea "甲状腺ホルモンが不足している場合、人工の甲状腺ホルモン剤を内服して補うことができます。また、イソジンの使いすぎなど一時的にヨウ素摂取が過剰になっている場合はそ…"
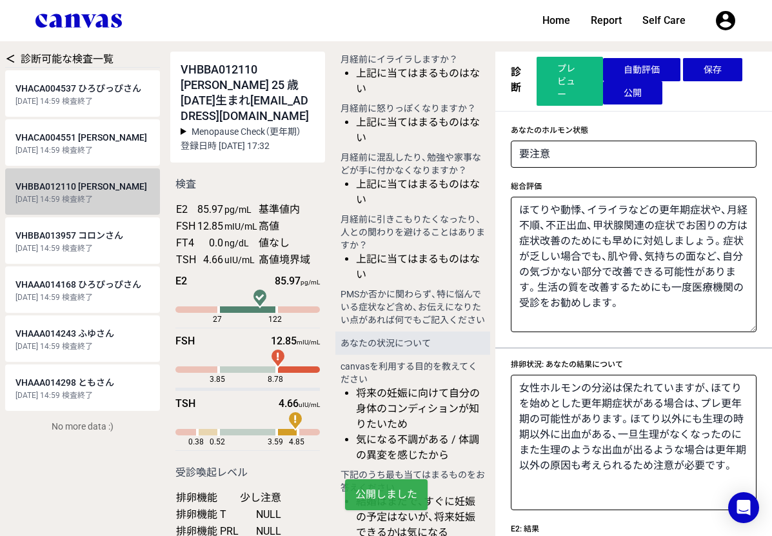
click at [99, 230] on span "VHBBA013957 コロンさん" at bounding box center [69, 235] width 108 height 10
select select "2"
type textarea "loremi、dolorsitametc、adip、elit、seddoeiusmodtemporincididuntutlabo。etdolorema、al…"
type textarea "エストロゲンが高いですが、女性ホルモンの状態としては問題ありません。 更年期・プレ更年期を疑うホルモン状態ではありません。"
type textarea "E2が高めの場合、卵巣が腫れていることがあります。しかし、E2が高めになることはよくありたいていの場合は問題ありません。"
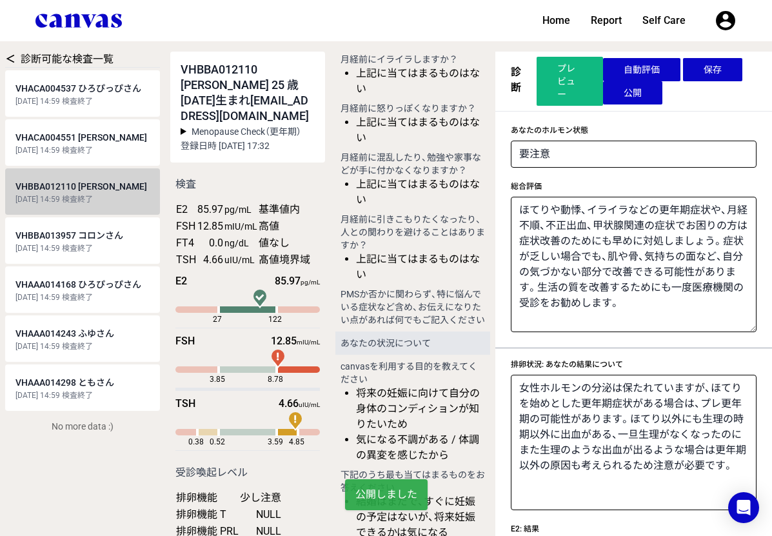
type textarea "FSHは正常に卵巣における卵胞の発育をサポートしています。"
type textarea "月経不順や不正出血などの症状がある場合、排卵がうまくいっていない可能性がありますので、ストレス、低体重、過度の運動など原因になるもので改善できることがないかを…"
type textarea "現在のところ甲状腺は正常に機能しているようです。"
type textarea "TSHは正常です。甲状腺ホルモンを分泌させるために正しく機能しています。"
type textarea "特に症状がない場合には治療の必要はありません。 今後、動悸・息切れ・よく汗をかく・体重が妙に減るなど甲状腺ホルモン過剰の症状や、寒がりになった・集中力が最近切…"
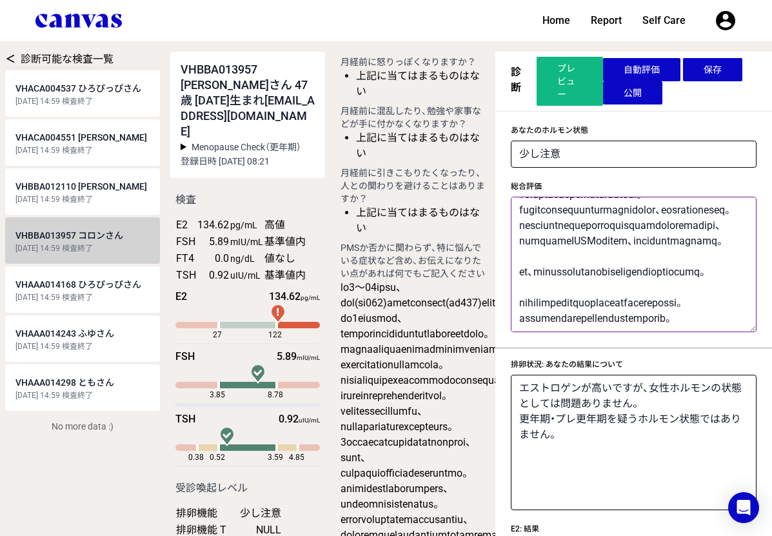
scroll to position [464, 0]
drag, startPoint x: 617, startPoint y: 320, endPoint x: 687, endPoint y: 316, distance: 69.8
click at [687, 316] on textarea "総合評価" at bounding box center [634, 264] width 246 height 135
click at [94, 194] on div "[DATE] 14:59 検査終了" at bounding box center [82, 199] width 134 height 10
select select "3"
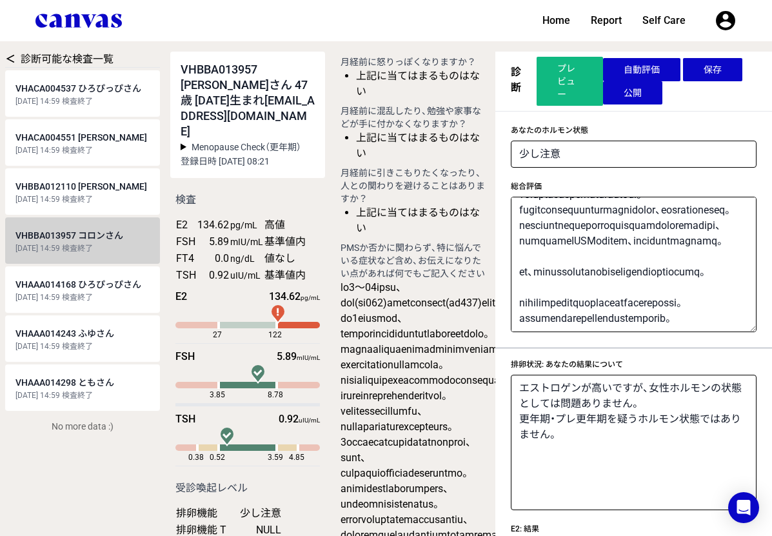
type textarea "ほてりや動悸、イライラなどの更年期症状や、月経不順、不正出血、甲状腺関連の症状でお困りの方は症状改善のためにも早めに対処しましょう。症状が乏しい場合でも、肌や…"
type textarea "女性ホルモンの分泌は保たれていますが、ほてりを始めとした更年期症状がある場合は、プレ更年期の可能性があります。ほてり以外にも生理の時期以外に出血がある、一旦生…"
type textarea "E2は正常に、生殖機能、肌、脳や精神面、骨、結果など全身にわたって女性の身体を支える機能を発揮しています。"
type textarea "FSHが高いだけでは身体の不調を意味しませんが、E2が低い場合は、卵巣の機能が低下しているかもしれません。"
type textarea "生理周期がまちまちで困っており、排卵を整えたい場合はピルや女性ホルモン製剤を投与することで月経周期と同じホルモンの動きを作り、正常なホルモン分泌状態に戻す治療…"
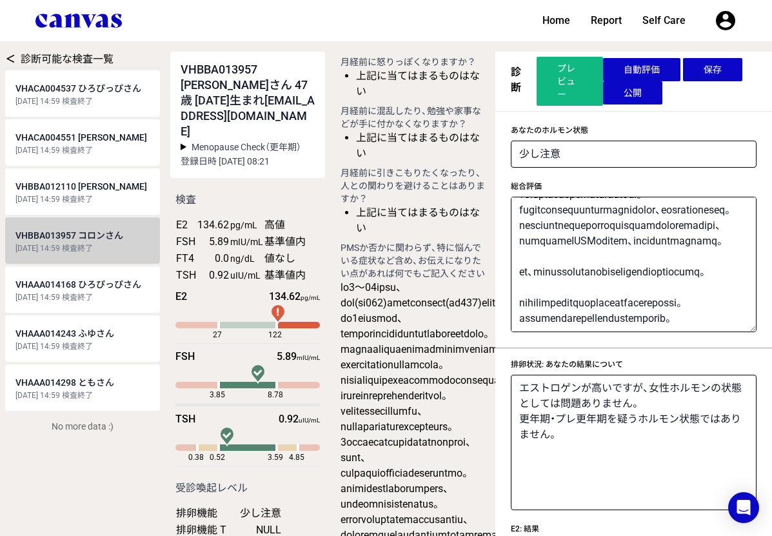
type textarea "甲状腺ホルモンの量が体に必要な分より足りていない可能性が考えられます。"
type textarea "TSHが高めの場合、身体にとって必要な分よりも甲状腺ホルモンが足りていないかもしれません。"
type textarea "甲状腺ホルモンが不足している場合、人工の甲状腺ホルモン剤を内服して補うことができます。また、イソジンの使いすぎなど一時的にヨウ素摂取が過剰になっている場合はそ…"
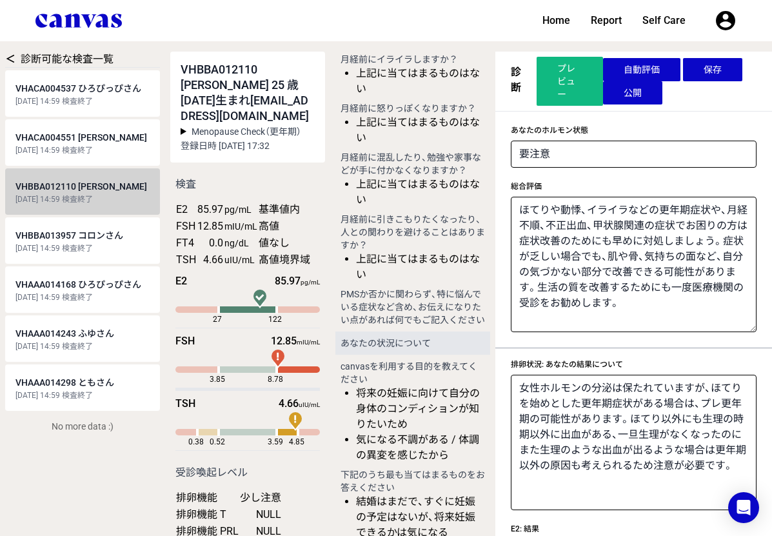
click at [710, 70] on button "保存" at bounding box center [712, 69] width 59 height 23
click at [642, 92] on button "公開" at bounding box center [632, 92] width 59 height 23
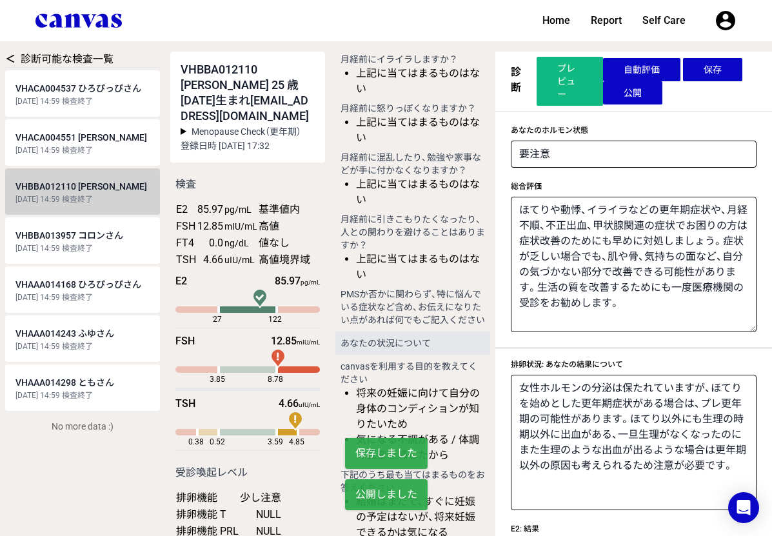
click at [106, 132] on span "VHACA004551 [PERSON_NAME]" at bounding box center [81, 137] width 132 height 10
type textarea "同年代の人と比べて卵巣に残っている卵の数が標準的であることを示しています。 AMHは測定にばらつきが出やすい項目でもあります。気になる場合は何度か測定すること…"
type textarea "卵の数は同年代の人と比べ標準的ですが、妊娠率は年齢を重ねるにつれて低下していきますので、妊活の時期については年齢に合わせて考えていくのがおすすめです。 不妊治…"
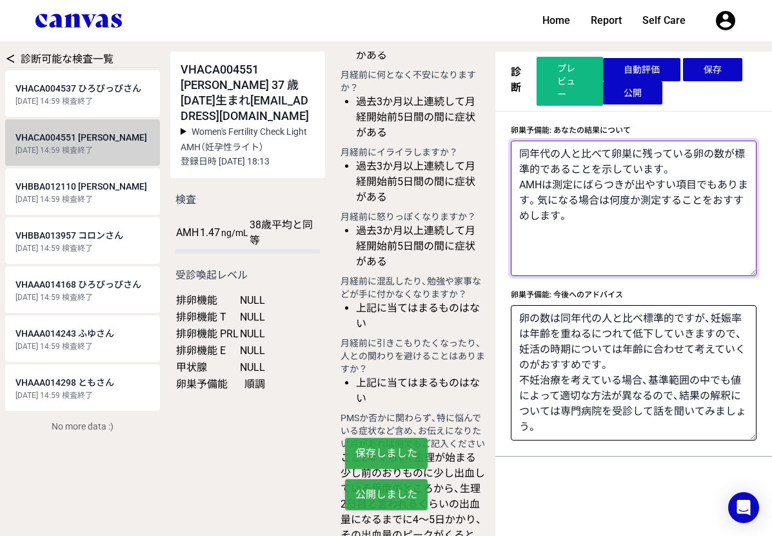
click at [648, 223] on textarea "同年代の人と比べて卵巣に残っている卵の数が標準的であることを示しています。 AMHは測定にばらつきが出やすい項目でもあります。気になる場合は何度か測定すること…" at bounding box center [634, 208] width 246 height 135
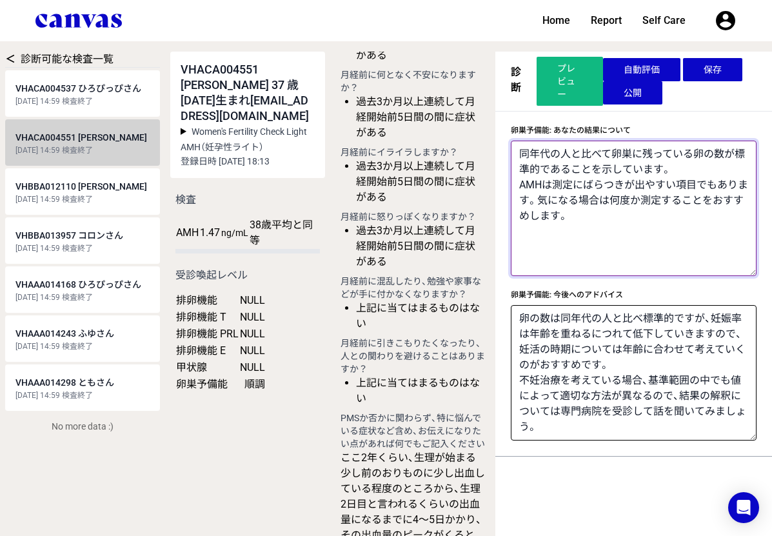
paste textarea "ここ２年ほど経血の出方が気になるとのことですね。 経血の出方は人それぞれで、ご年齢によっても変わります。そのため特に異常がなくとも起こる可能性はあります。一方…"
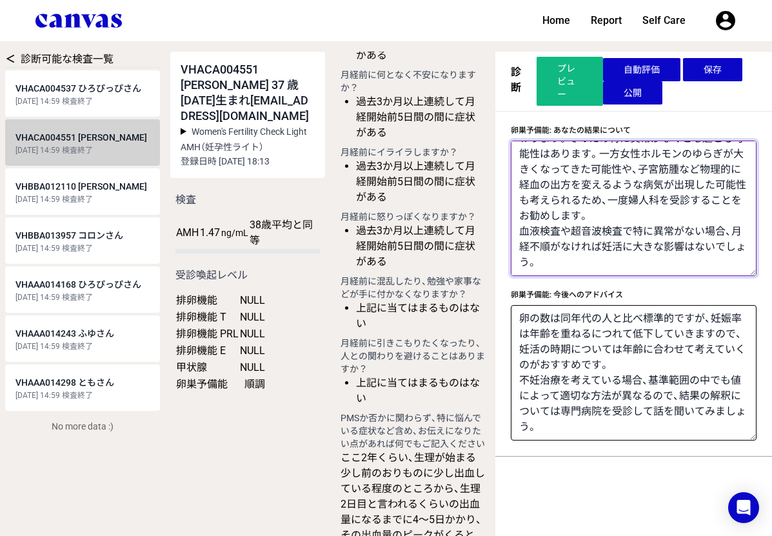
scroll to position [155, 0]
click at [646, 291] on div "卵巣予備能: 今後へのアドバイス 卵の数は同年代の人と比べ標準的ですが、妊娠率は年齢を重ねるにつれて低下していきますので、妊活の時期については年齢に合わせて考…" at bounding box center [634, 363] width 246 height 154
click at [722, 73] on button "保存" at bounding box center [712, 69] width 59 height 23
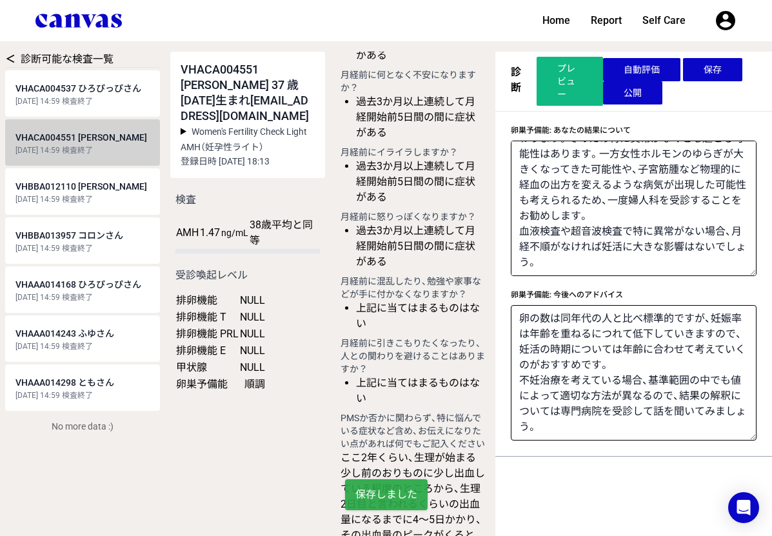
click at [649, 94] on button "公開" at bounding box center [632, 92] width 59 height 23
click at [122, 100] on div "[DATE] 14:59 検査終了" at bounding box center [82, 101] width 134 height 10
type textarea "同年代の人と比べて卵巣に残っている卵の数が多いようです。体外受精などの採卵時に取ることができる卵子の数が多めであることや、更年期の開始が遅めである可能性を示し…"
type textarea "卵の数が同年代の人と比べ多く残っていますが、妊娠率は年齢を重ねるにつれて低下していきますので、妊活の時期については年齢に合わせて考えていくのがおすすめです。一…"
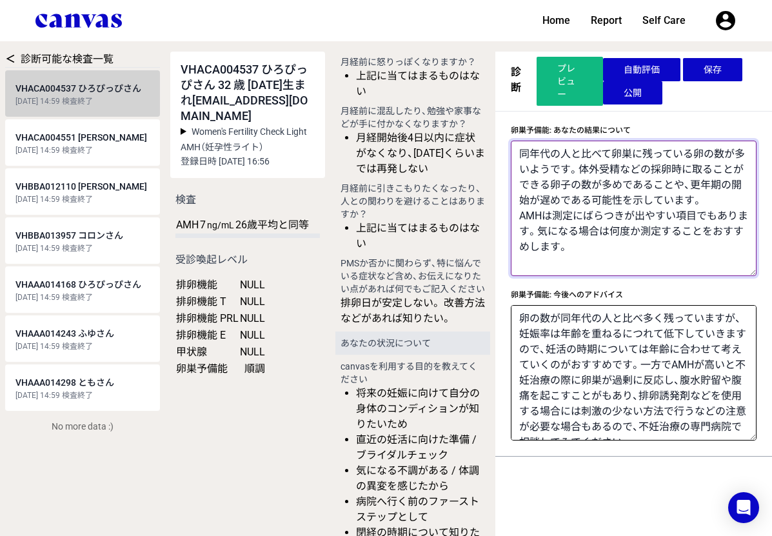
click at [643, 268] on textarea "同年代の人と比べて卵巣に残っている卵の数が多いようです。体外受精などの採卵時に取ることができる卵子の数が多めであることや、更年期の開始が遅めである可能性を示し…" at bounding box center [634, 208] width 246 height 135
paste textarea "排卵日が安定しないとのことですね。 25-38日周期で月経が来ていれば妊活には問題ないことがほとんどですが、妊活中とのことですので低用量ピルは使えないことから…"
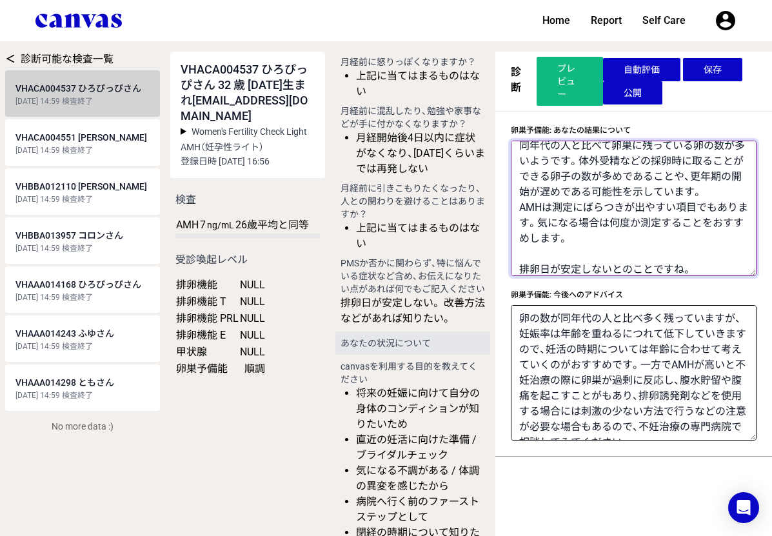
scroll to position [155, 0]
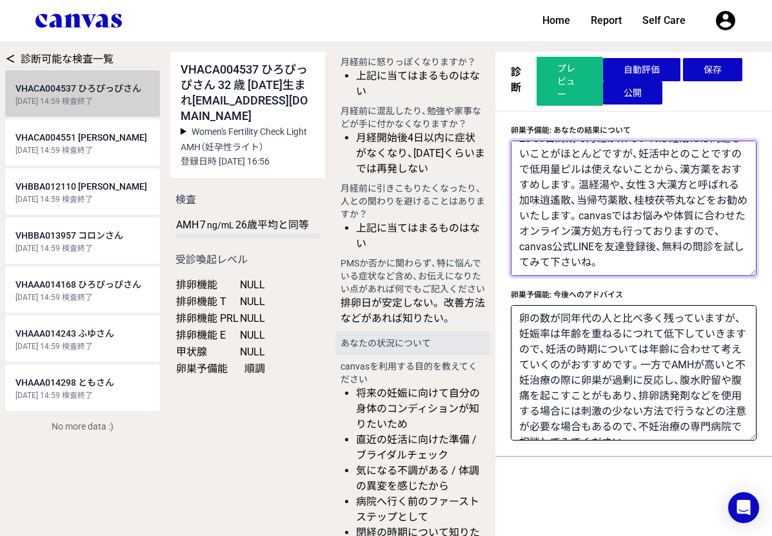
type textarea "同年代の人と比べて卵巣に残っている卵の数が多いようです。体外受精などの採卵時に取ることができる卵子の数が多めであることや、更年期の開始が遅めである可能性を示し…"
click at [724, 72] on button "保存" at bounding box center [712, 69] width 59 height 23
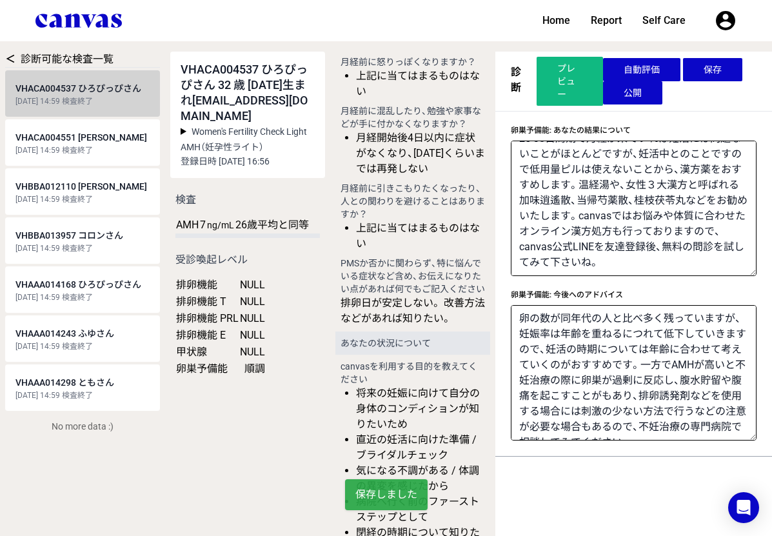
click at [659, 94] on button "公開" at bounding box center [632, 92] width 59 height 23
click at [4, 51] on main "＜ 診断可能な検査一覧 VHACA004537 ひろぴっぴさん [DATE] 14:59 検査終了 VHACA004551 [PERSON_NAME] [DA…" at bounding box center [386, 268] width 772 height 536
click at [10, 55] on link "＜" at bounding box center [10, 59] width 10 height 12
